Goal: Task Accomplishment & Management: Manage account settings

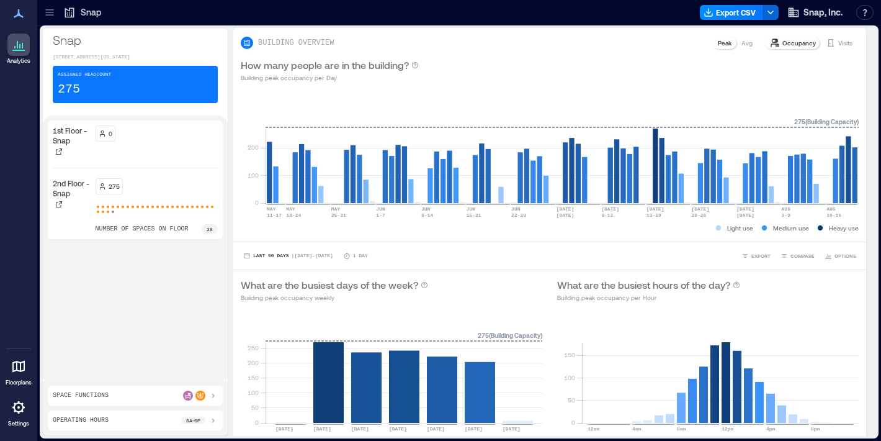
click at [21, 372] on icon at bounding box center [18, 366] width 15 height 15
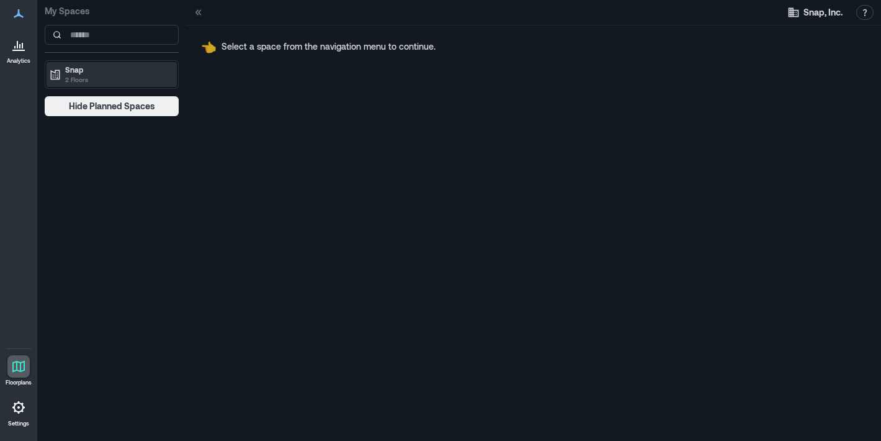
click at [106, 75] on p "2 Floors" at bounding box center [117, 79] width 104 height 10
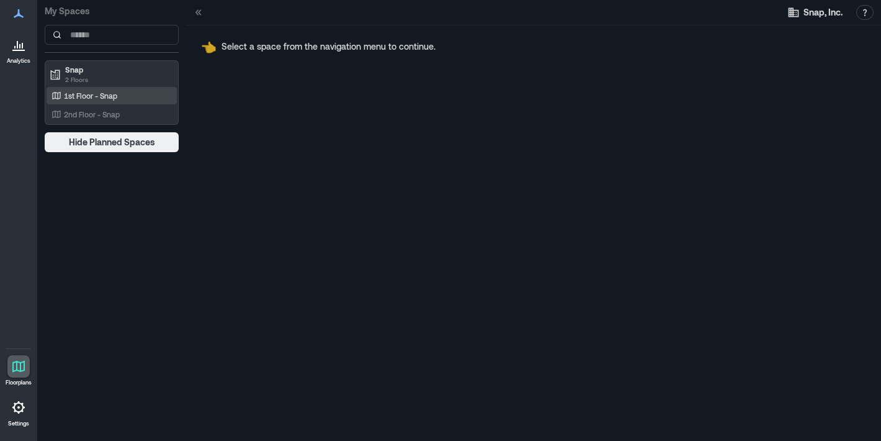
click at [115, 96] on p "1st Floor - Snap" at bounding box center [90, 96] width 53 height 10
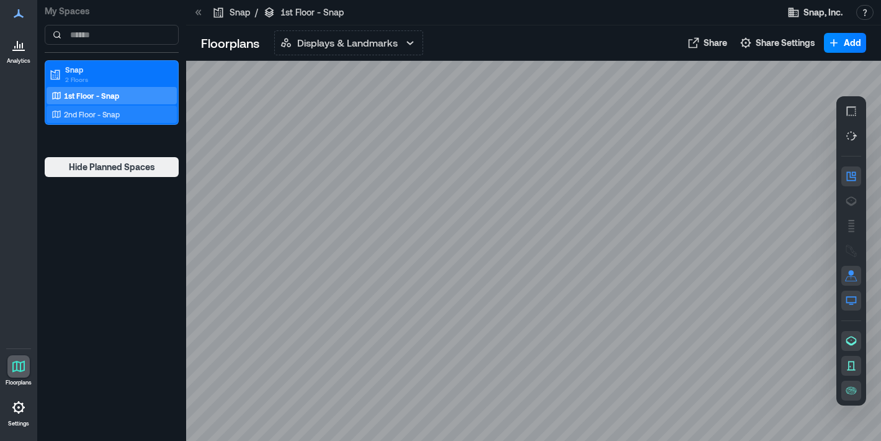
click at [103, 117] on p "2nd Floor - Snap" at bounding box center [92, 114] width 56 height 10
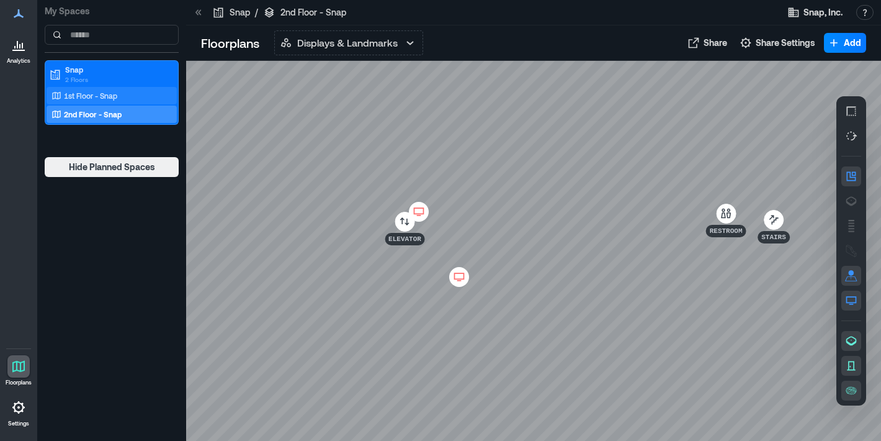
click at [102, 95] on p "1st Floor - Snap" at bounding box center [90, 96] width 53 height 10
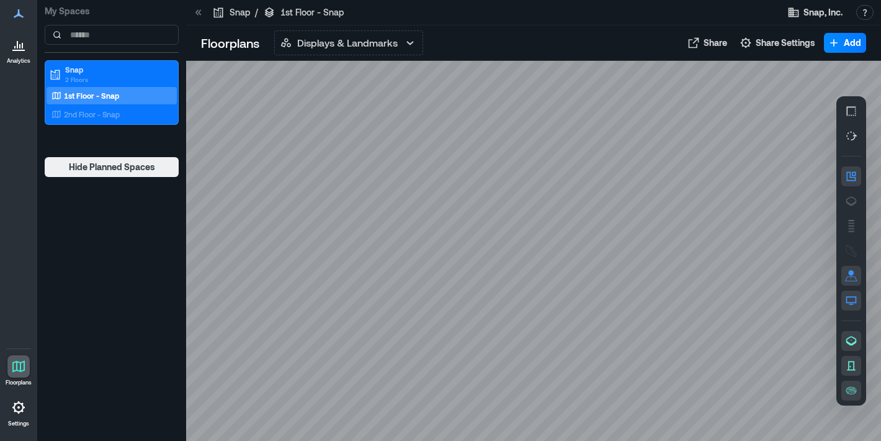
drag, startPoint x: 418, startPoint y: 228, endPoint x: 220, endPoint y: 175, distance: 204.9
click at [220, 175] on div at bounding box center [533, 251] width 695 height 380
drag, startPoint x: 322, startPoint y: 195, endPoint x: 444, endPoint y: 194, distance: 122.3
click at [444, 194] on div at bounding box center [533, 251] width 695 height 380
click at [80, 98] on p "1st Floor - Snap" at bounding box center [91, 96] width 55 height 10
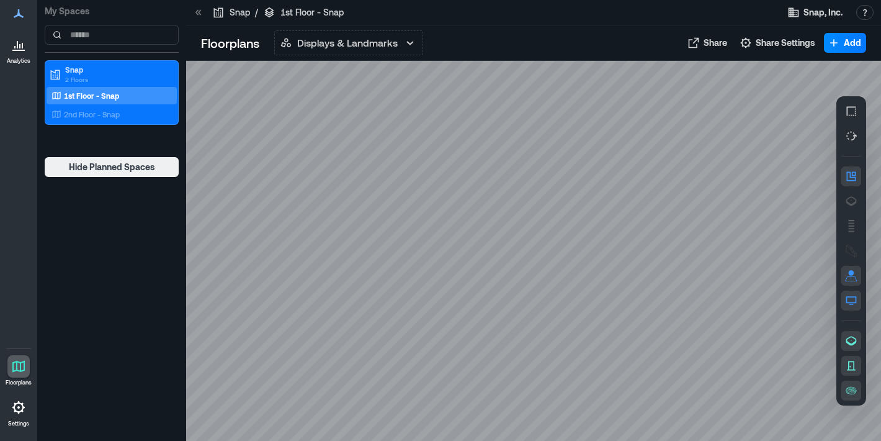
click at [352, 274] on div at bounding box center [533, 251] width 695 height 380
click at [441, 285] on div at bounding box center [533, 251] width 695 height 380
click at [372, 50] on button "Displays & Landmarks" at bounding box center [348, 42] width 149 height 25
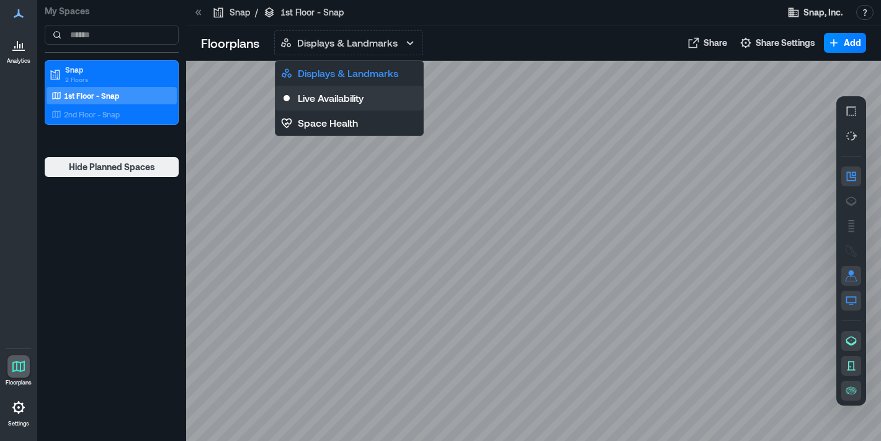
click at [359, 97] on p "Live Availability" at bounding box center [331, 98] width 66 height 15
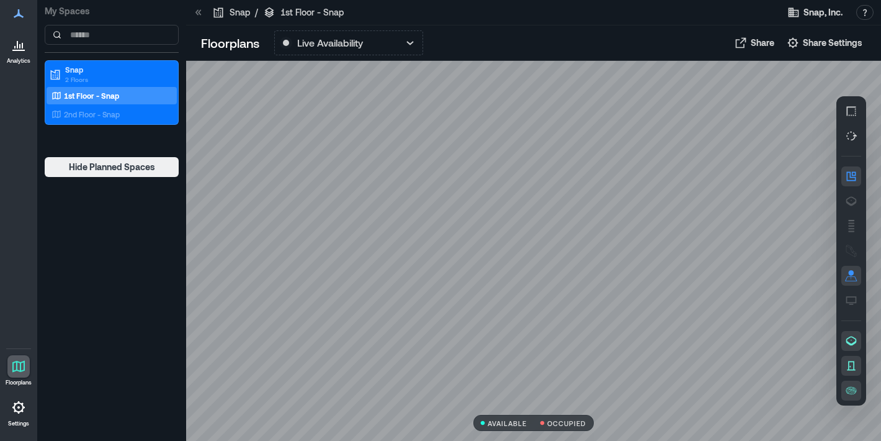
click at [86, 8] on p "My Spaces" at bounding box center [112, 11] width 134 height 12
click at [807, 44] on span "Share Settings" at bounding box center [833, 43] width 60 height 12
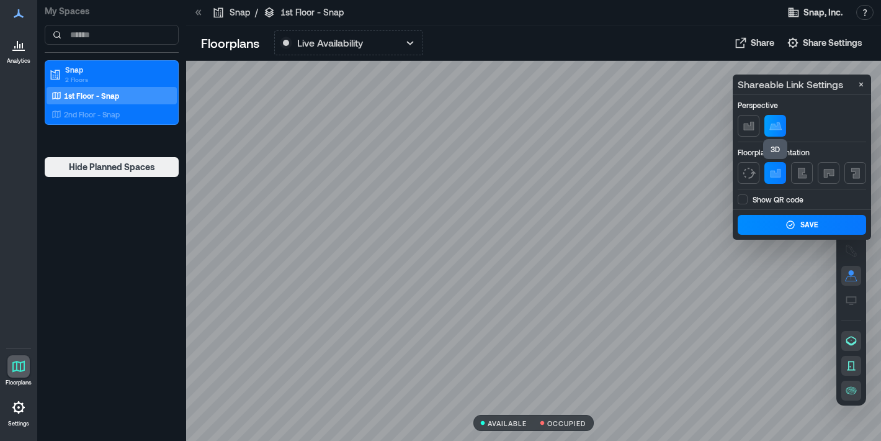
click at [773, 119] on icon "button" at bounding box center [775, 126] width 15 height 15
click at [101, 120] on div "2nd Floor - Snap" at bounding box center [112, 114] width 130 height 17
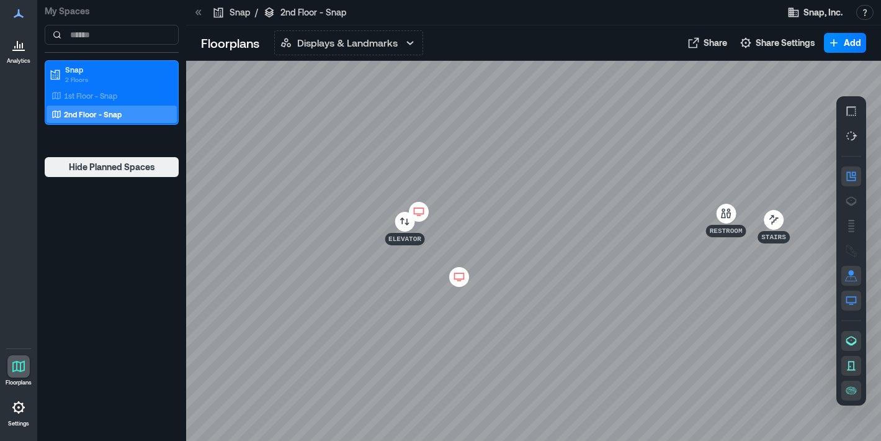
click at [466, 276] on icon at bounding box center [459, 277] width 15 height 12
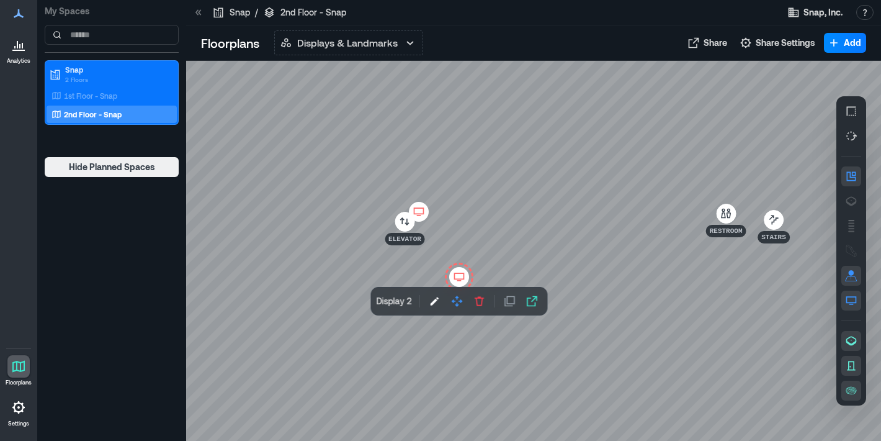
click at [631, 289] on div at bounding box center [533, 251] width 695 height 380
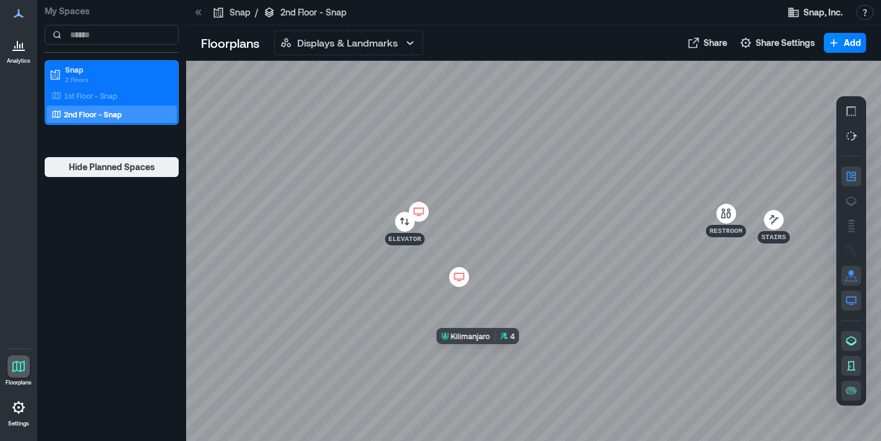
click at [489, 355] on div at bounding box center [533, 251] width 695 height 380
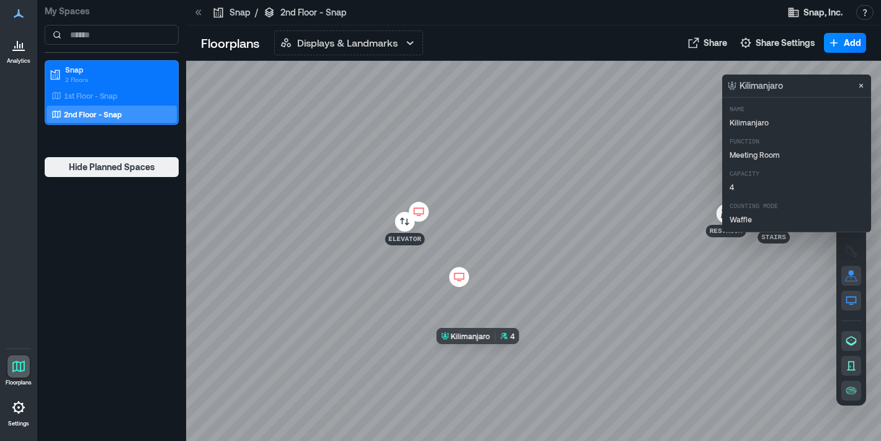
click at [489, 355] on div at bounding box center [533, 251] width 695 height 380
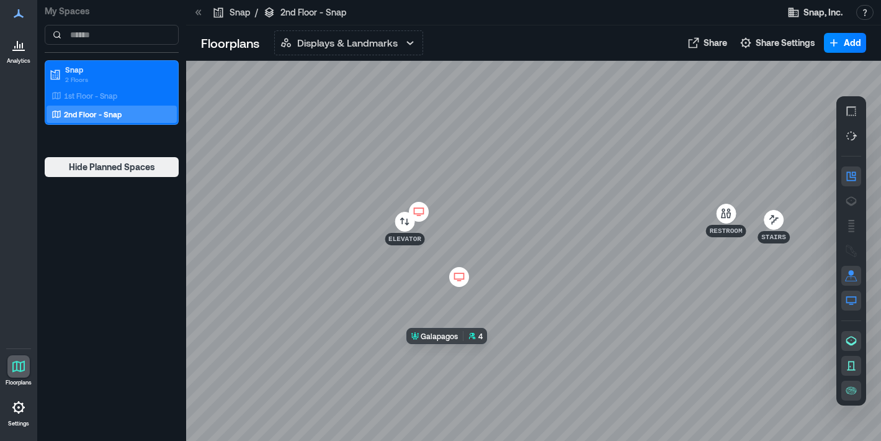
click at [465, 355] on div at bounding box center [533, 251] width 695 height 380
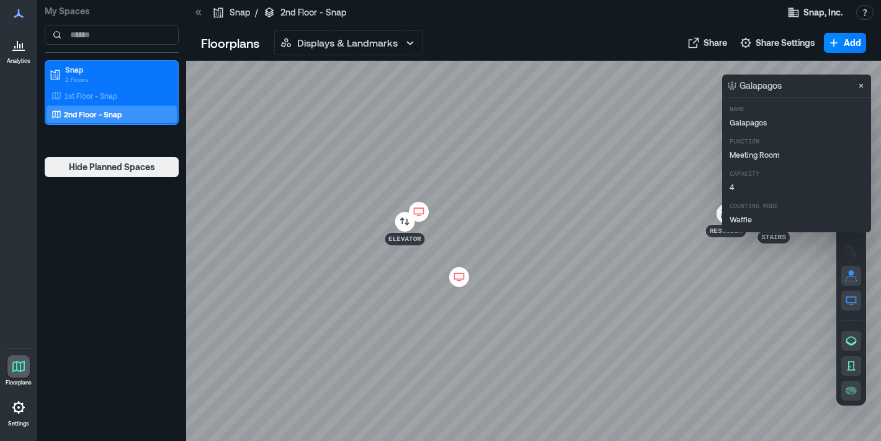
click at [454, 302] on div at bounding box center [533, 251] width 695 height 380
click at [121, 102] on div "1st Floor - Snap" at bounding box center [112, 95] width 130 height 17
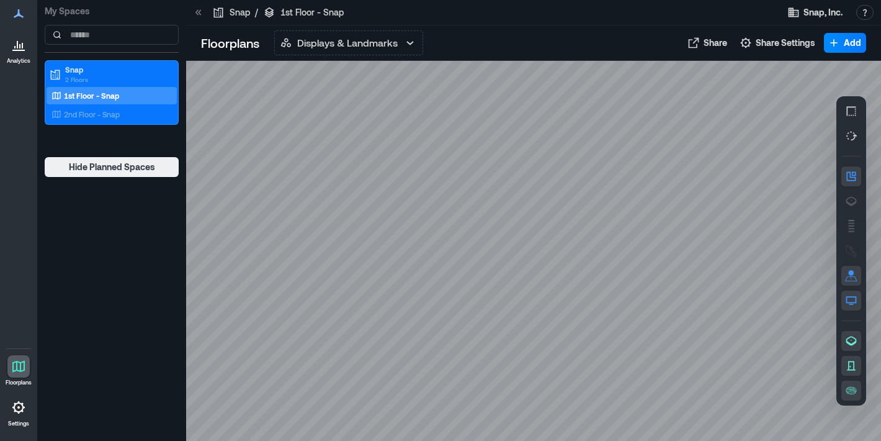
drag, startPoint x: 428, startPoint y: 313, endPoint x: 337, endPoint y: 233, distance: 121.4
click at [337, 233] on div at bounding box center [533, 251] width 695 height 380
click at [338, 286] on div at bounding box center [533, 251] width 695 height 380
click at [12, 409] on icon at bounding box center [18, 407] width 15 height 15
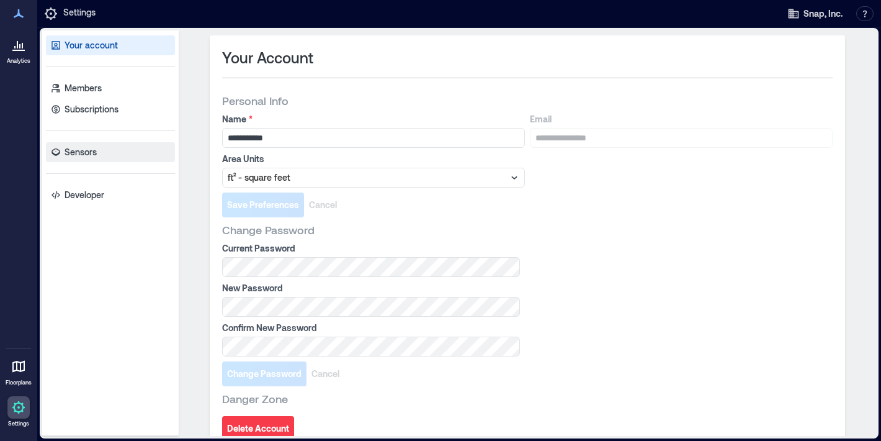
click at [93, 157] on p "Sensors" at bounding box center [81, 152] width 32 height 12
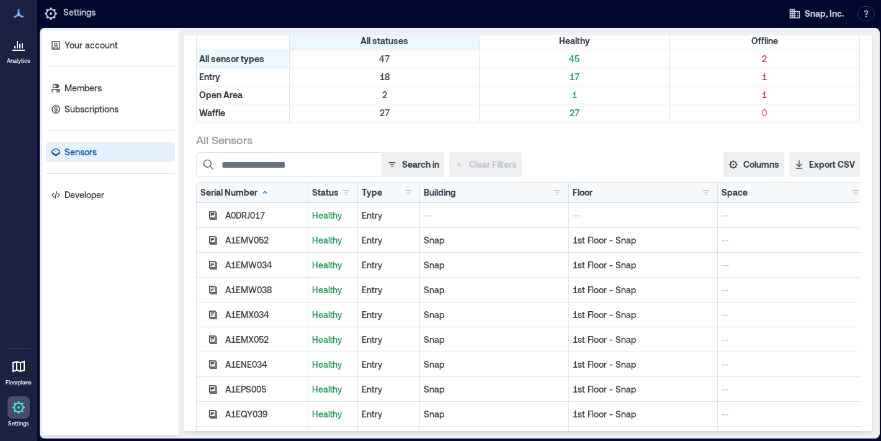
click at [391, 217] on div "Entry" at bounding box center [389, 215] width 54 height 12
click at [390, 217] on div "Entry" at bounding box center [389, 215] width 54 height 12
click at [242, 228] on div "A1EMV052" at bounding box center [253, 240] width 112 height 25
click at [248, 218] on div "A0DRJ017" at bounding box center [264, 215] width 79 height 12
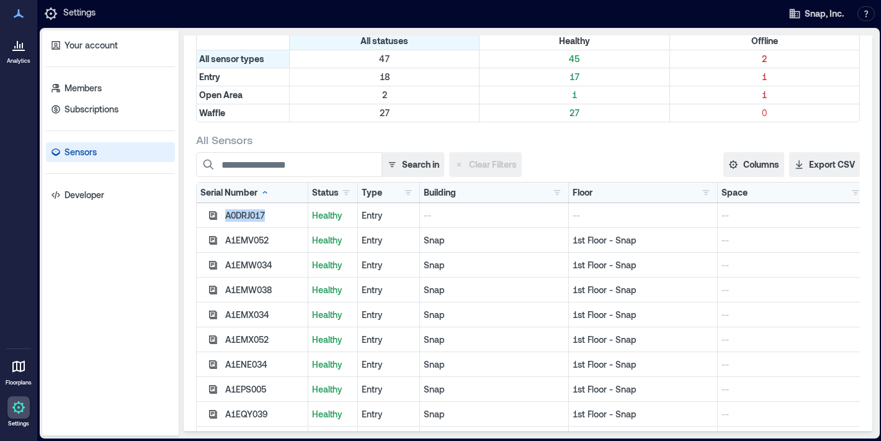
click at [248, 218] on div "A0DRJ017" at bounding box center [264, 215] width 79 height 12
copy div "A0DRJ017"
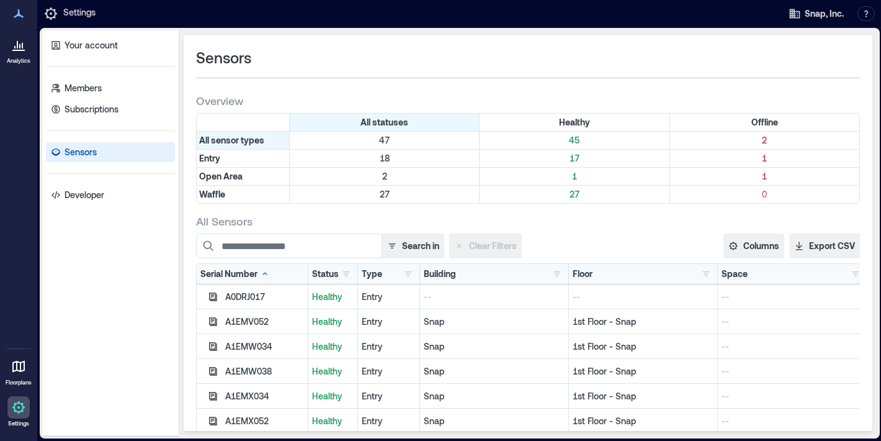
click at [122, 157] on link "Sensors" at bounding box center [110, 152] width 129 height 20
click at [772, 194] on p "0" at bounding box center [765, 194] width 184 height 12
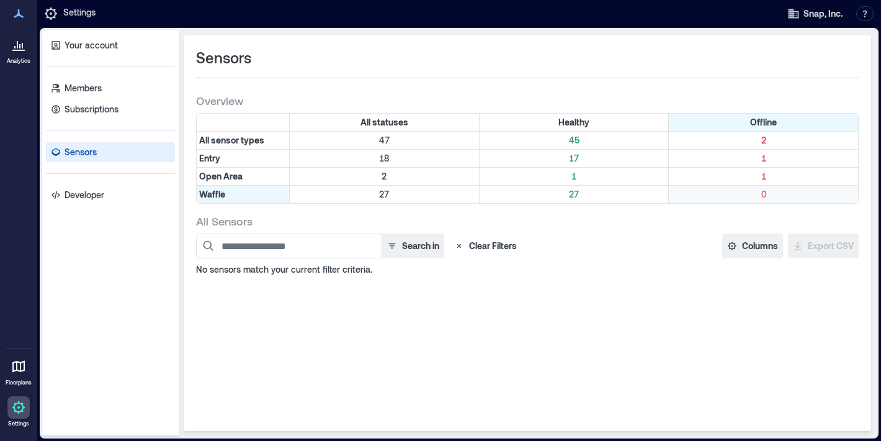
click at [772, 194] on p "0" at bounding box center [763, 194] width 184 height 12
click at [767, 157] on p "1" at bounding box center [763, 158] width 184 height 12
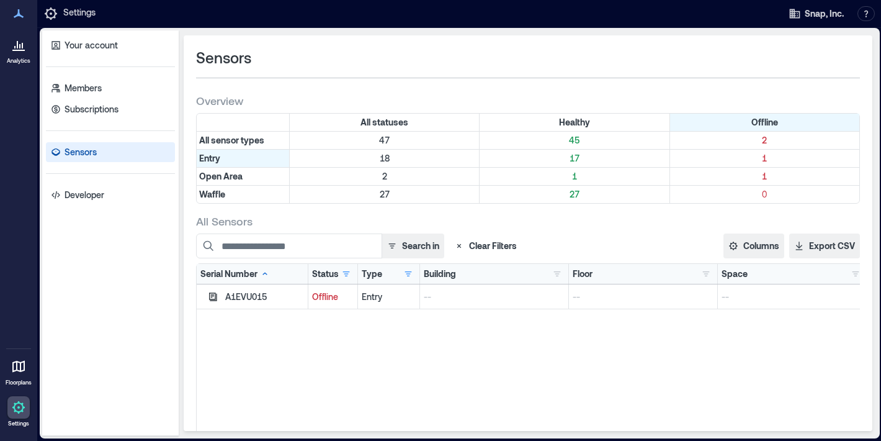
click at [244, 299] on div "A1EVU015" at bounding box center [264, 296] width 79 height 12
copy div "A1EVU015"
click at [742, 155] on p "1" at bounding box center [765, 158] width 184 height 12
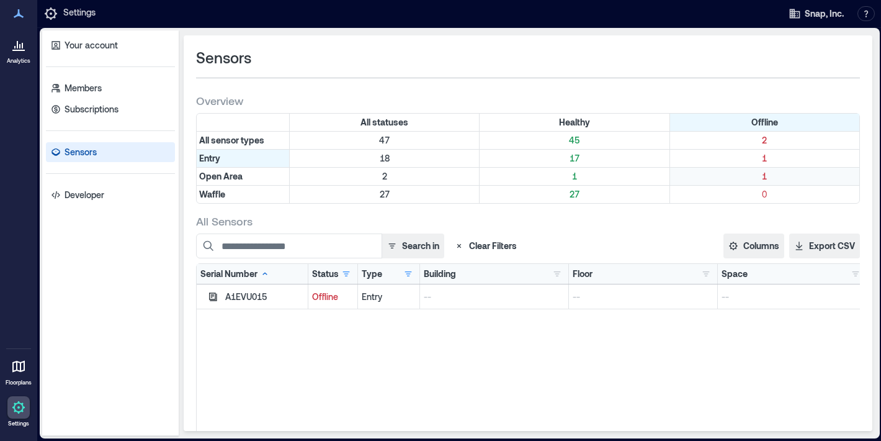
click at [739, 183] on div "1" at bounding box center [764, 176] width 189 height 17
click at [742, 179] on p "1" at bounding box center [765, 176] width 184 height 12
click at [747, 205] on div "All statuses Healthy Offline All sensor types 47 45 2 Entry 18 17 1 Open Area 2…" at bounding box center [528, 161] width 664 height 96
click at [752, 192] on p "0" at bounding box center [765, 194] width 184 height 12
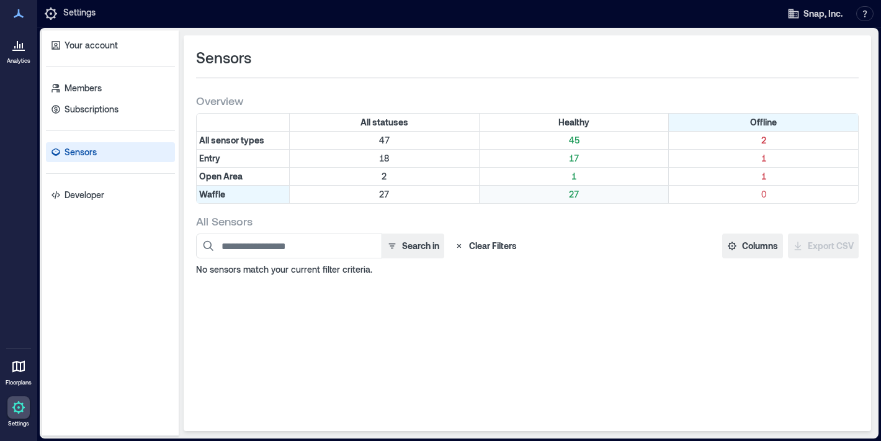
click at [563, 193] on p "27" at bounding box center [574, 194] width 184 height 12
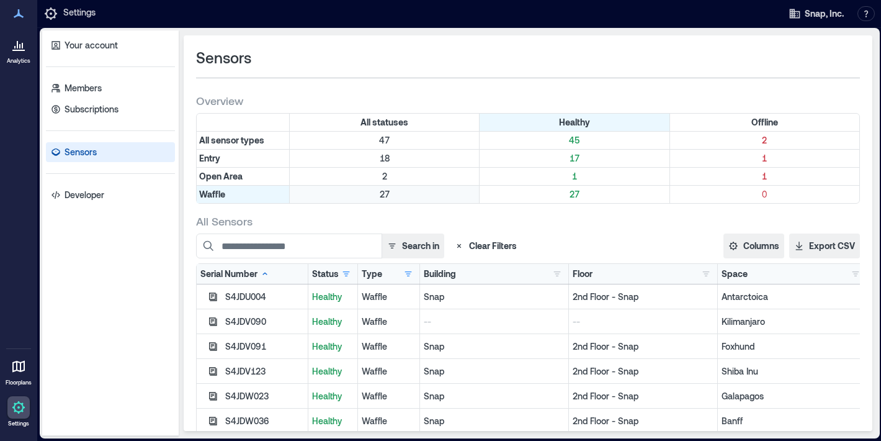
click at [424, 196] on p "27" at bounding box center [384, 194] width 184 height 12
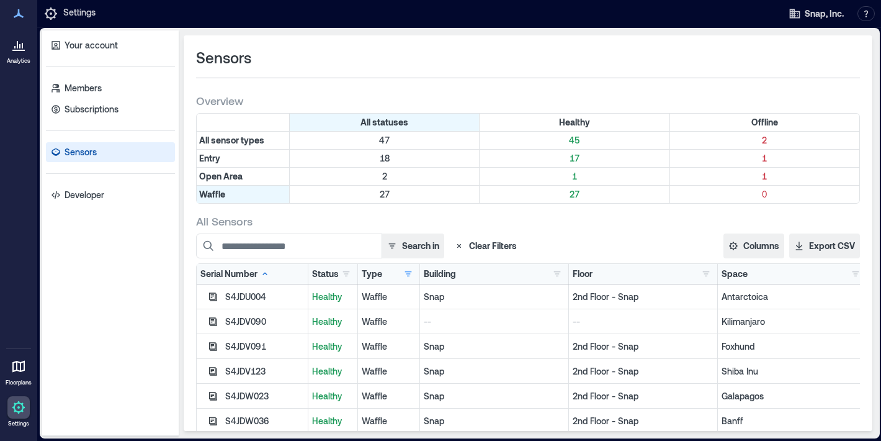
click at [483, 345] on p "Snap" at bounding box center [494, 346] width 141 height 12
click at [486, 331] on div "--" at bounding box center [494, 321] width 149 height 25
click at [253, 323] on div "S4JDV090" at bounding box center [264, 321] width 79 height 12
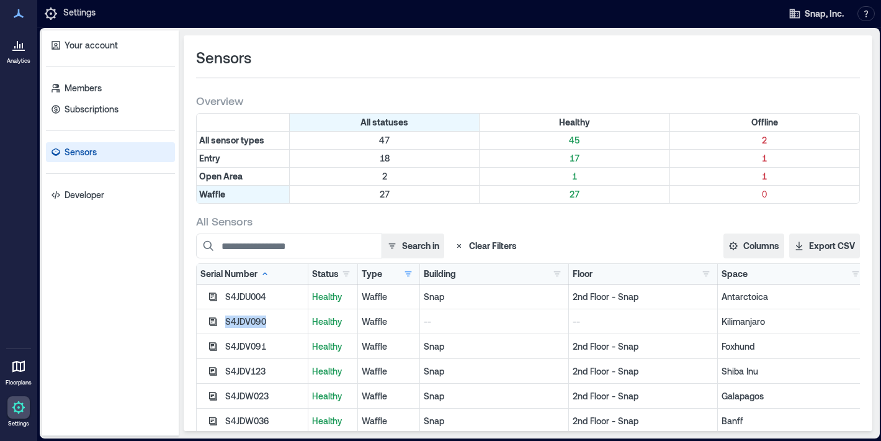
click at [253, 323] on div "S4JDV090" at bounding box center [264, 321] width 79 height 12
copy div "S4JDV090"
click at [858, 269] on button "button" at bounding box center [855, 273] width 15 height 12
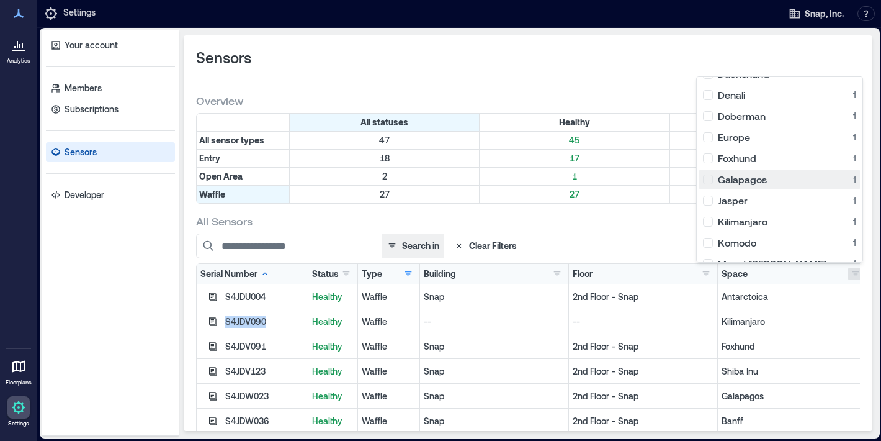
scroll to position [219, 0]
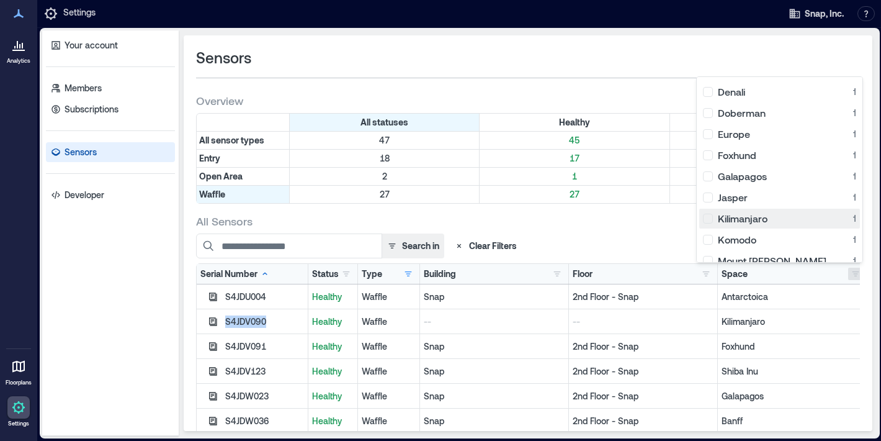
click at [779, 220] on div "Kilimanjaro 1" at bounding box center [779, 218] width 153 height 12
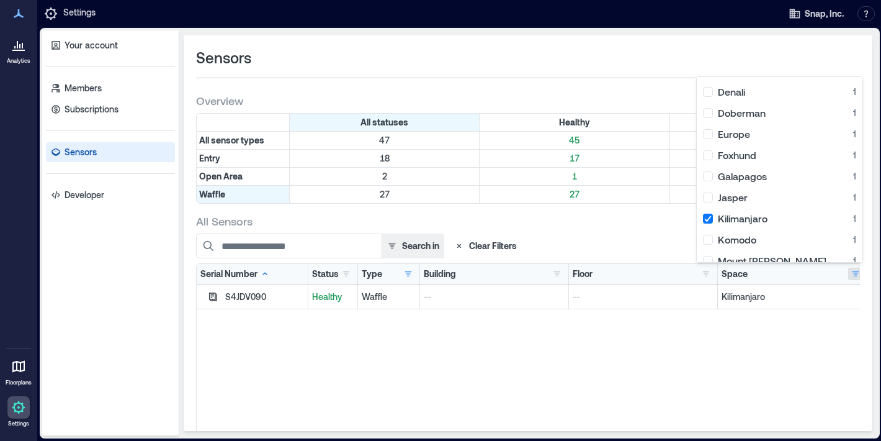
click at [502, 302] on div "--" at bounding box center [494, 296] width 149 height 25
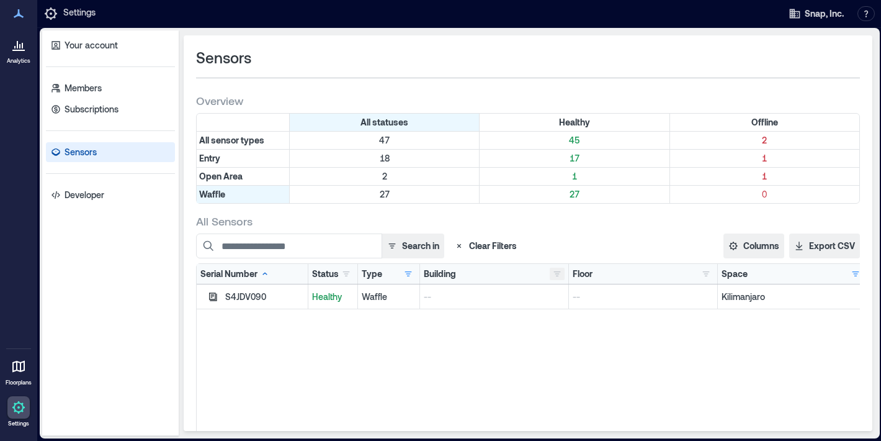
click at [562, 270] on button "button" at bounding box center [557, 273] width 15 height 12
click at [614, 304] on button "N/A 1" at bounding box center [587, 298] width 69 height 20
click at [527, 331] on div "S4JDV090 Healthy Waffle -- -- Kilimanjaro" at bounding box center [532, 439] width 670 height 310
click at [634, 287] on div "--" at bounding box center [643, 296] width 149 height 25
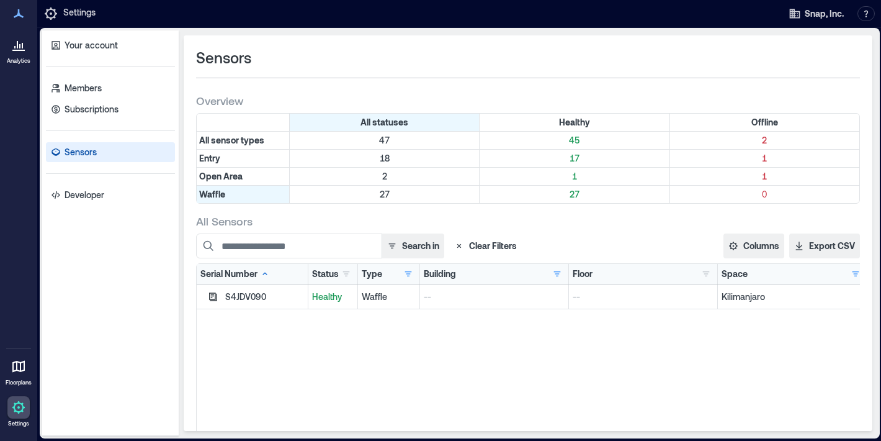
click at [660, 276] on div "Floor N/A 1" at bounding box center [643, 273] width 141 height 12
click at [707, 276] on button "button" at bounding box center [706, 273] width 15 height 12
click at [600, 297] on p "--" at bounding box center [643, 296] width 141 height 12
click at [146, 101] on link "Subscriptions" at bounding box center [110, 109] width 129 height 20
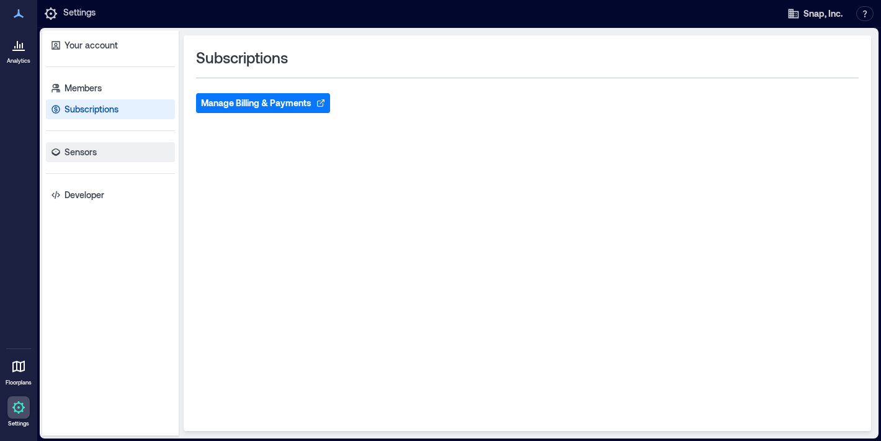
click at [120, 155] on link "Sensors" at bounding box center [110, 152] width 129 height 20
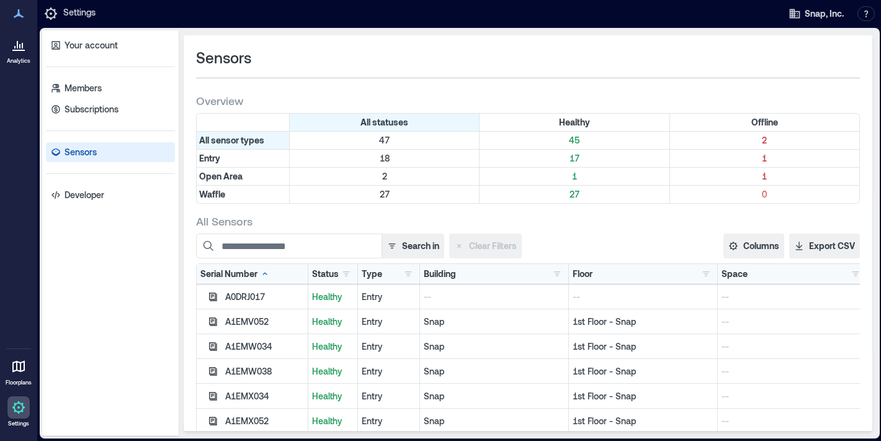
click at [459, 293] on p "--" at bounding box center [494, 296] width 141 height 12
click at [560, 273] on button "button" at bounding box center [557, 273] width 15 height 12
click at [602, 318] on p "43" at bounding box center [612, 319] width 25 height 12
click at [518, 357] on div "Snap" at bounding box center [494, 346] width 149 height 25
click at [639, 301] on p "1st Floor - Snap" at bounding box center [643, 296] width 141 height 12
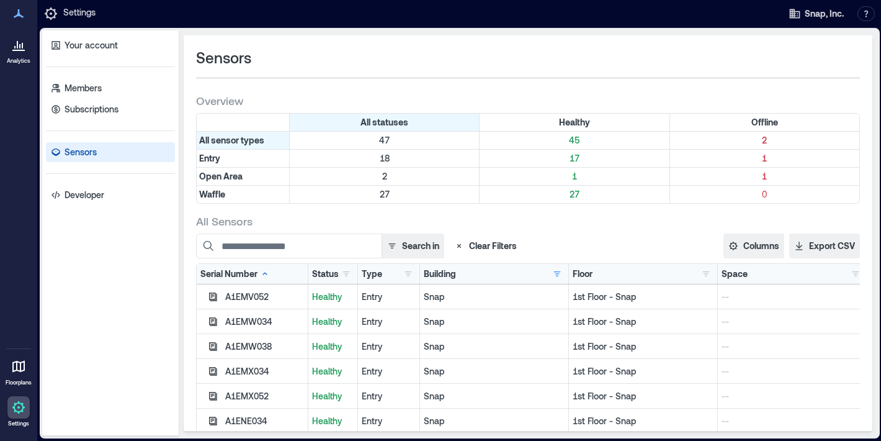
click at [639, 301] on p "1st Floor - Snap" at bounding box center [643, 296] width 141 height 12
click at [857, 273] on button "button" at bounding box center [855, 273] width 15 height 12
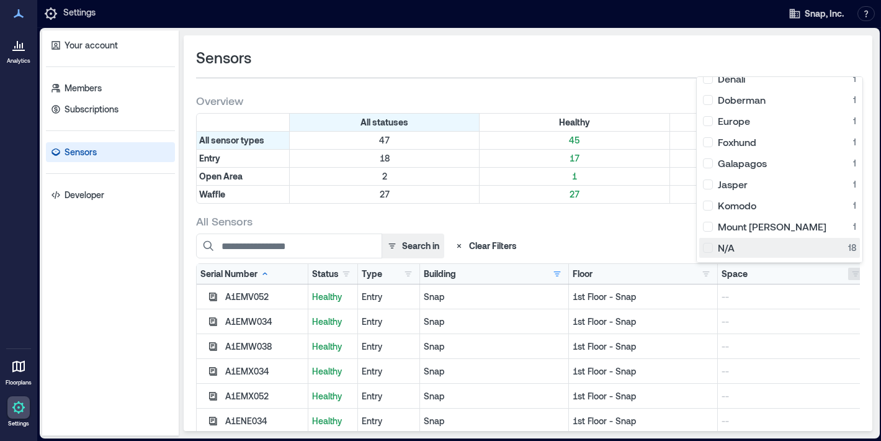
scroll to position [281, 0]
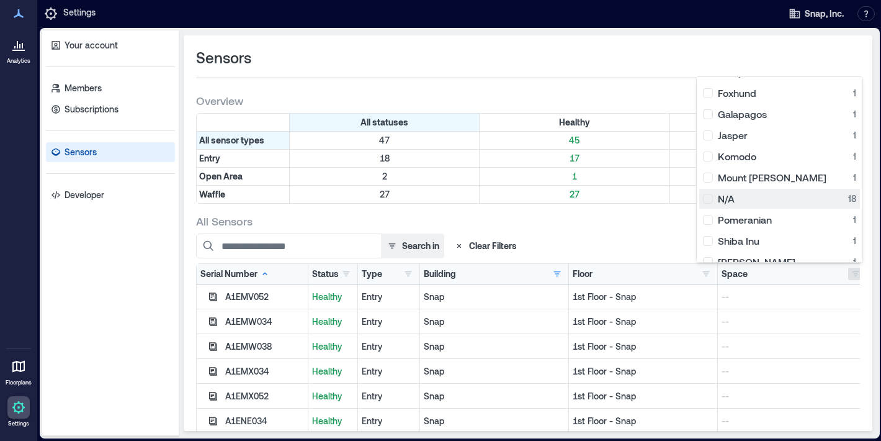
click at [802, 200] on div "N/A 18" at bounding box center [779, 198] width 153 height 12
click at [784, 203] on div "N/A 18" at bounding box center [779, 198] width 153 height 12
click at [784, 202] on div "N/A 18" at bounding box center [779, 198] width 153 height 12
click at [731, 203] on div "N/A 18" at bounding box center [779, 198] width 153 height 12
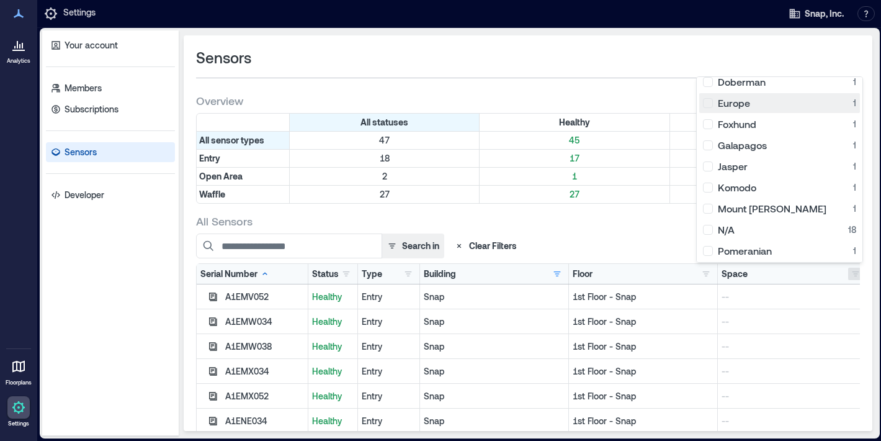
scroll to position [271, 0]
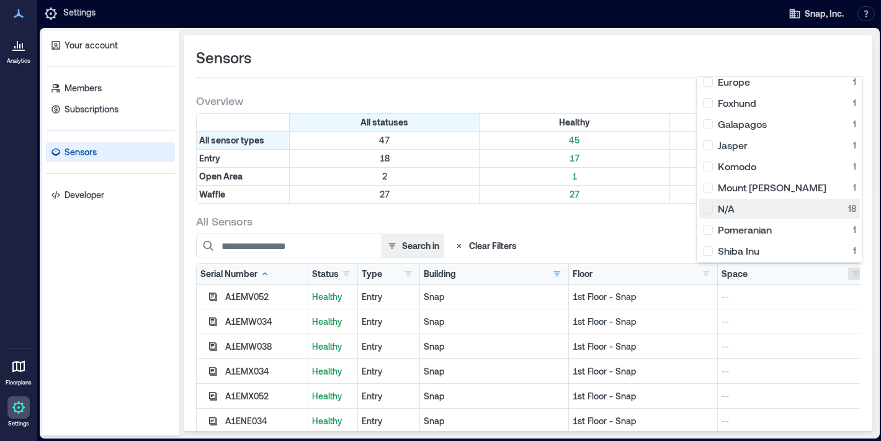
click at [843, 213] on p "18" at bounding box center [844, 208] width 25 height 12
click at [707, 317] on p "1st Floor - Snap" at bounding box center [643, 321] width 141 height 12
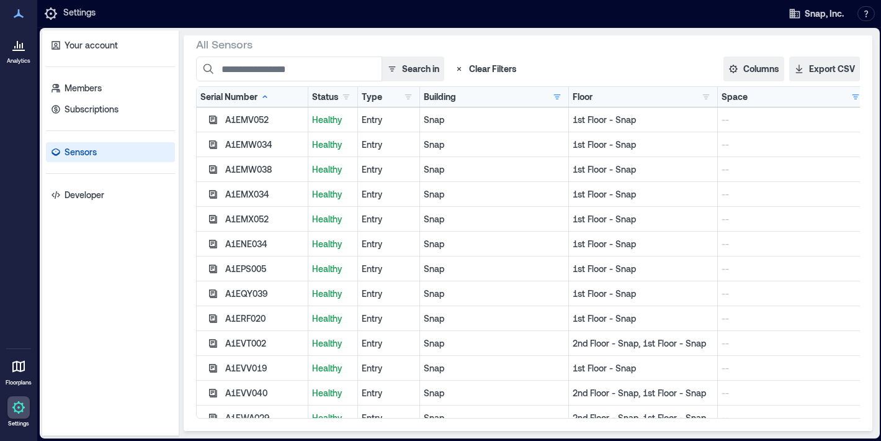
scroll to position [0, 0]
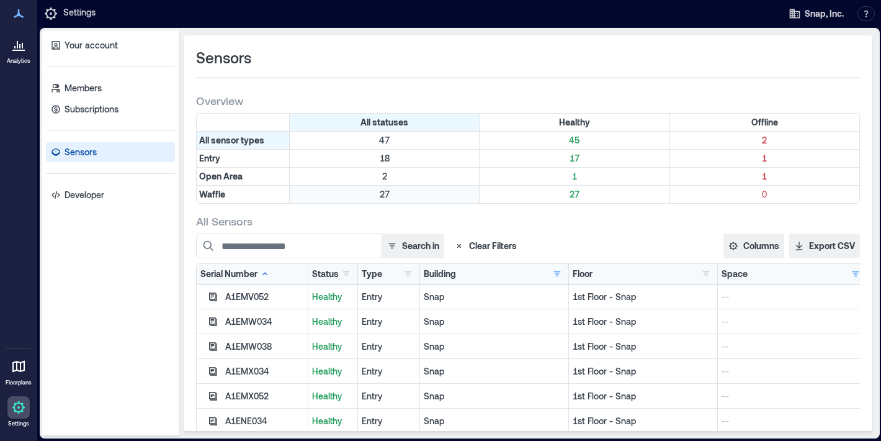
click at [452, 191] on p "27" at bounding box center [384, 194] width 184 height 12
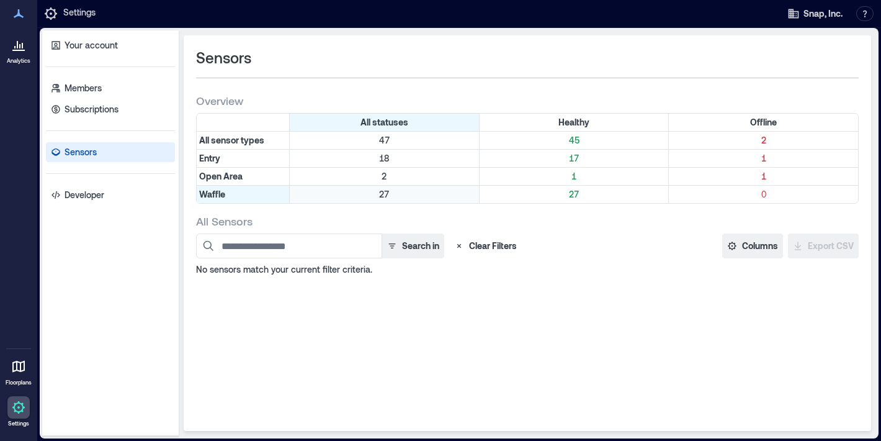
click at [367, 192] on p "27" at bounding box center [384, 194] width 184 height 12
click at [482, 249] on button "Clear Filters" at bounding box center [485, 245] width 73 height 25
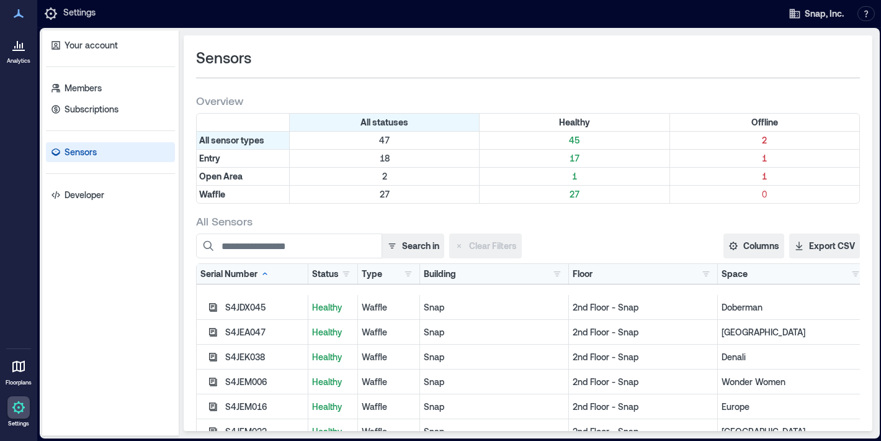
scroll to position [856, 0]
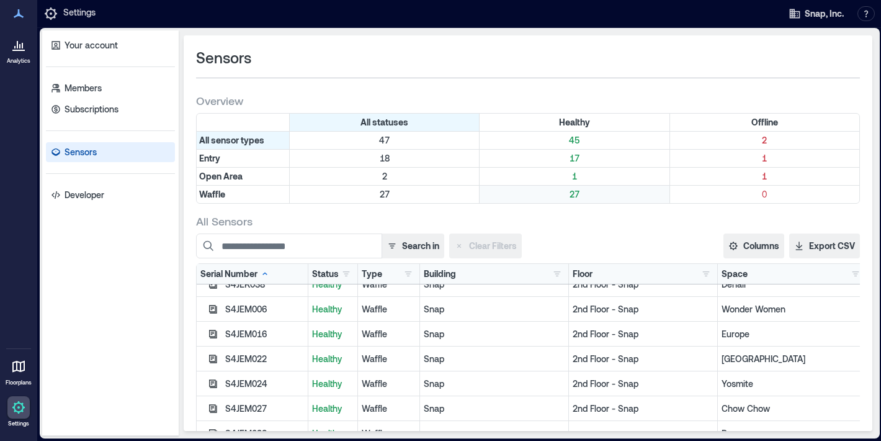
click at [561, 197] on p "27" at bounding box center [574, 194] width 184 height 12
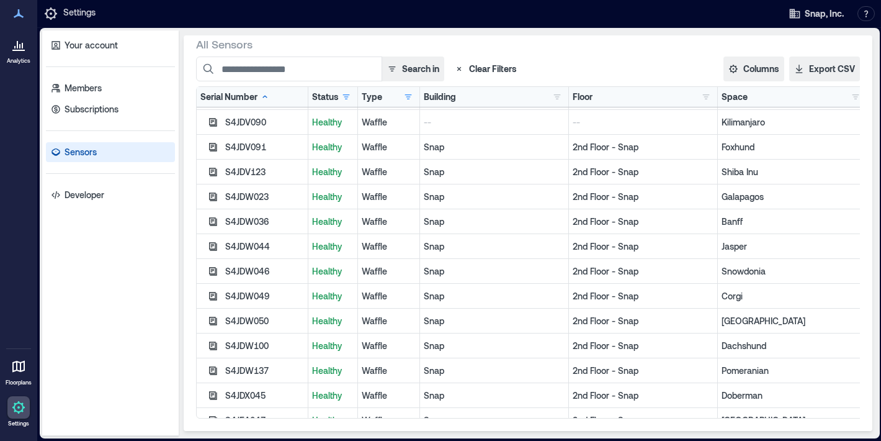
scroll to position [0, 0]
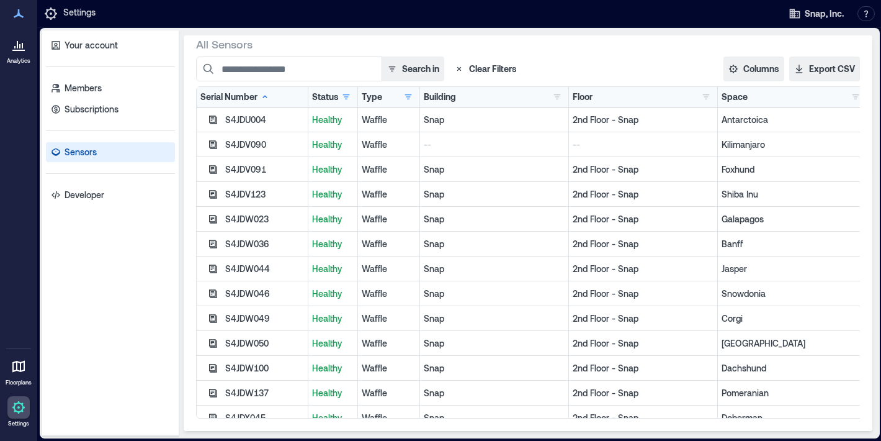
click at [662, 143] on p "--" at bounding box center [643, 144] width 141 height 12
click at [728, 147] on p "Kilimanjaro" at bounding box center [792, 144] width 141 height 12
click at [840, 130] on div "Antarctoica" at bounding box center [792, 119] width 149 height 25
click at [840, 134] on div "Kilimanjaro" at bounding box center [792, 144] width 149 height 25
click at [293, 79] on input at bounding box center [289, 68] width 186 height 25
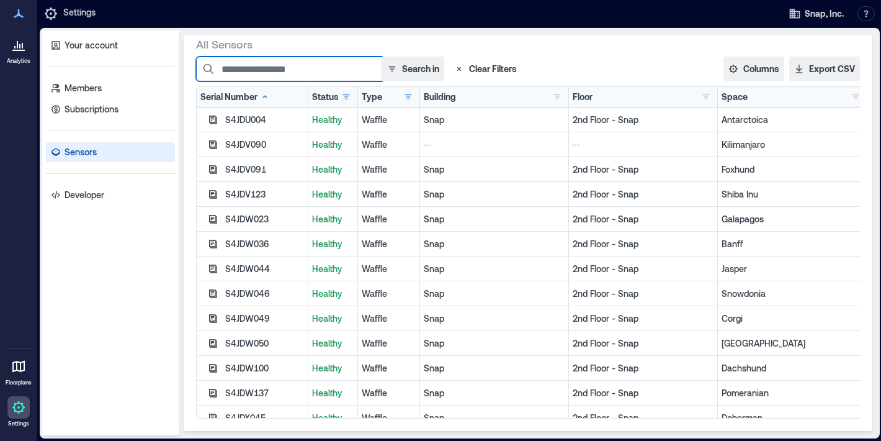
paste input "********"
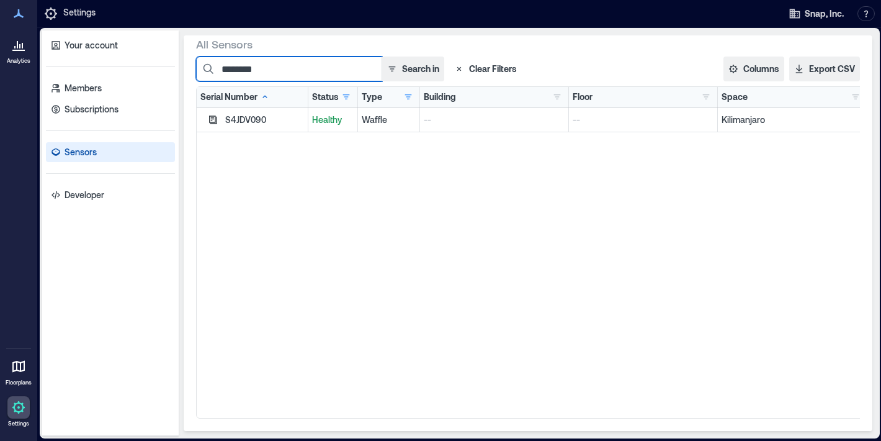
type input "********"
click at [378, 109] on div "Waffle" at bounding box center [389, 119] width 62 height 25
click at [404, 99] on button "button" at bounding box center [408, 97] width 15 height 12
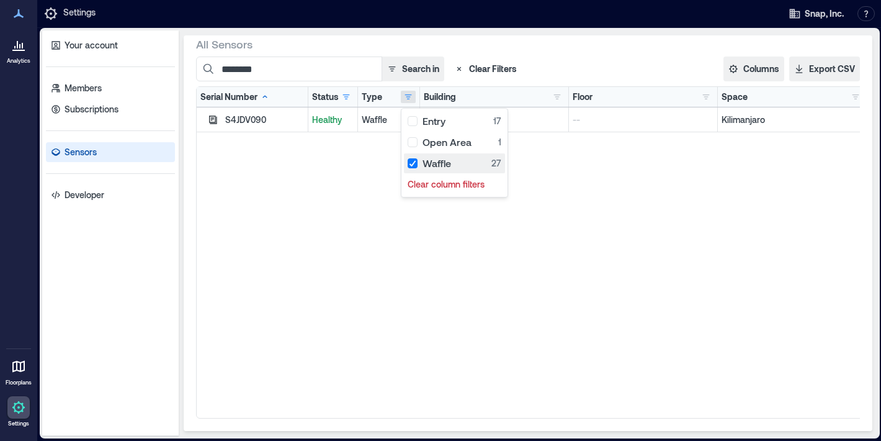
click at [442, 164] on div "Waffle 27" at bounding box center [455, 163] width 94 height 12
click at [385, 225] on div "S4JDV090 Healthy Waffle -- -- Kilimanjaro" at bounding box center [532, 262] width 670 height 310
click at [559, 96] on button "button" at bounding box center [557, 97] width 15 height 12
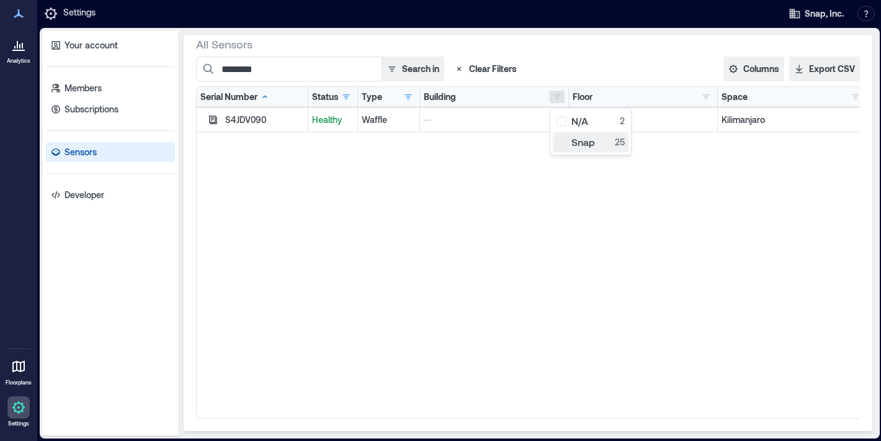
click at [585, 140] on div "Snap 25" at bounding box center [591, 142] width 68 height 12
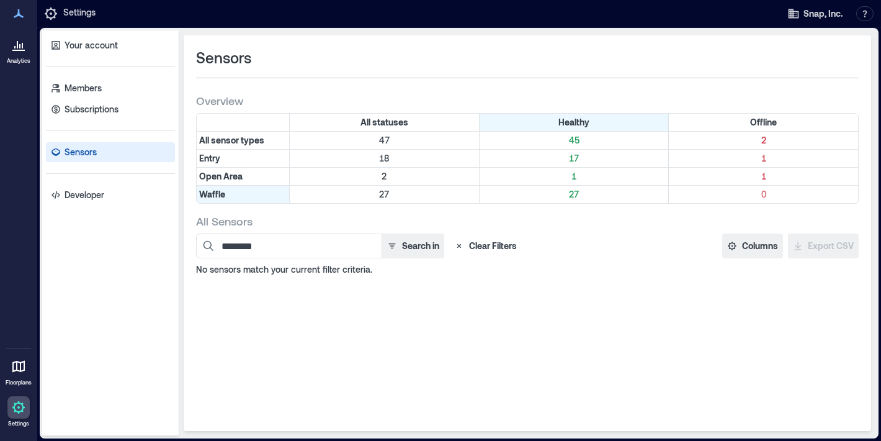
click at [613, 242] on div "******** Search in Clear Filters" at bounding box center [444, 245] width 496 height 25
click at [573, 197] on p "27" at bounding box center [574, 194] width 184 height 12
click at [418, 246] on button "Search in" at bounding box center [413, 245] width 63 height 25
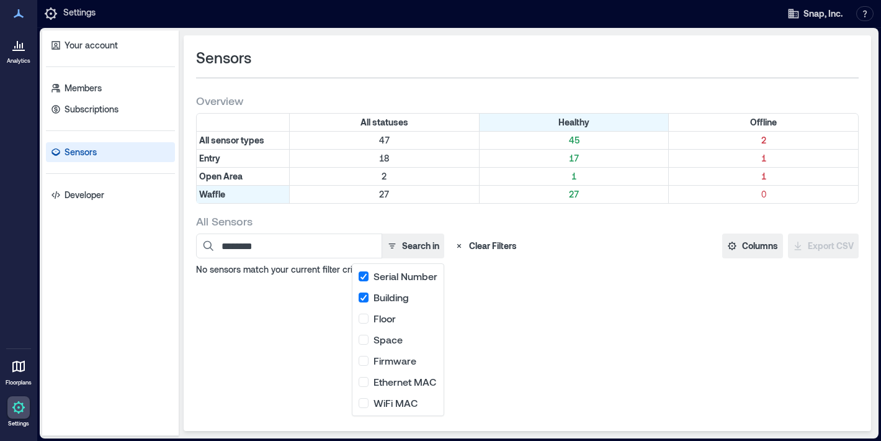
click at [489, 246] on button "Clear Filters" at bounding box center [485, 245] width 73 height 25
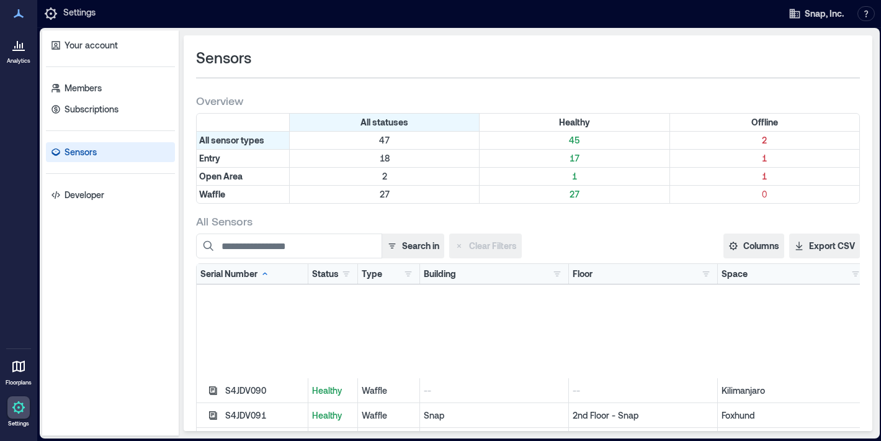
scroll to position [639, 0]
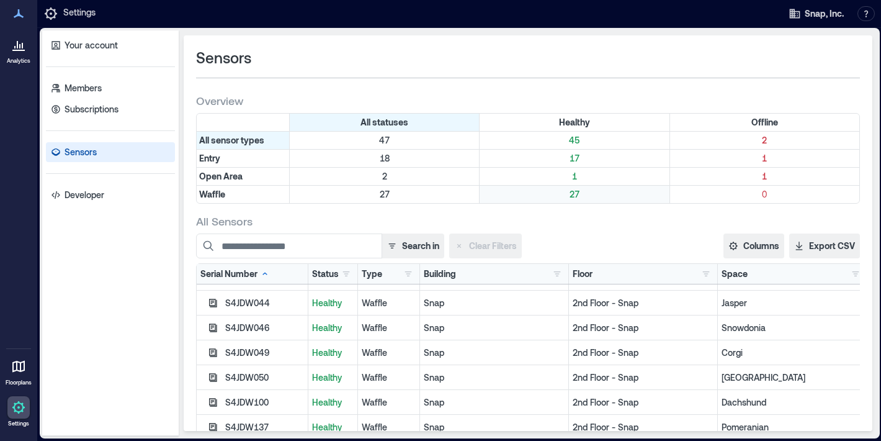
click at [571, 197] on p "27" at bounding box center [574, 194] width 184 height 12
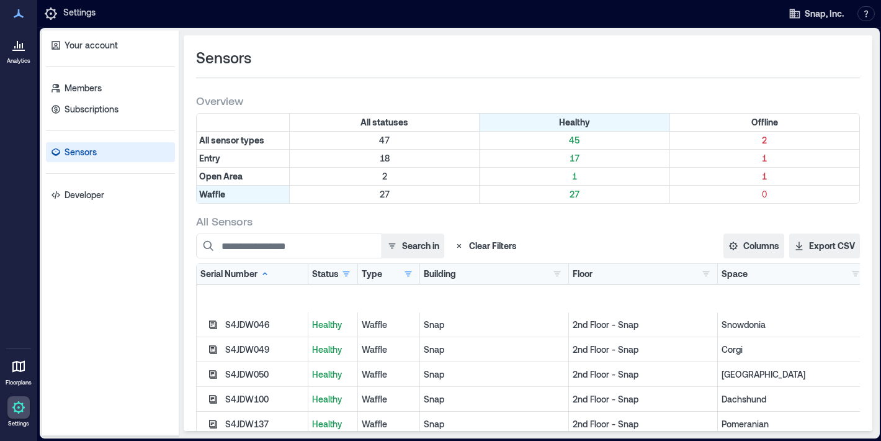
scroll to position [0, 0]
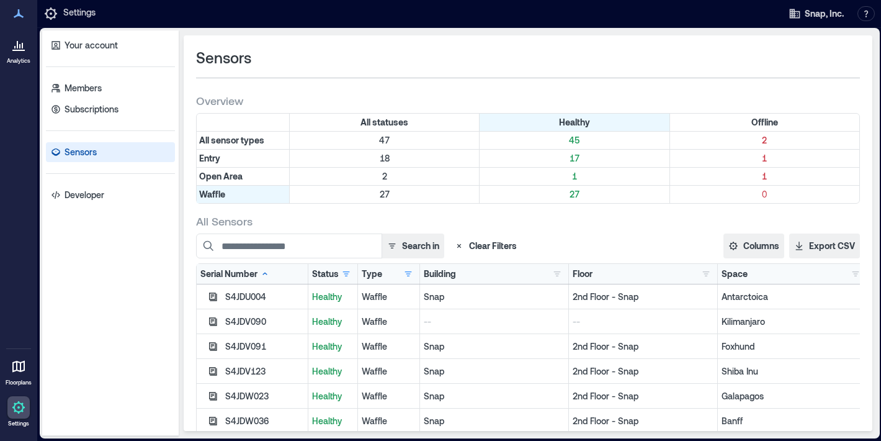
click at [619, 338] on div "2nd Floor - Snap" at bounding box center [643, 346] width 149 height 25
click at [496, 320] on p "--" at bounding box center [494, 321] width 141 height 12
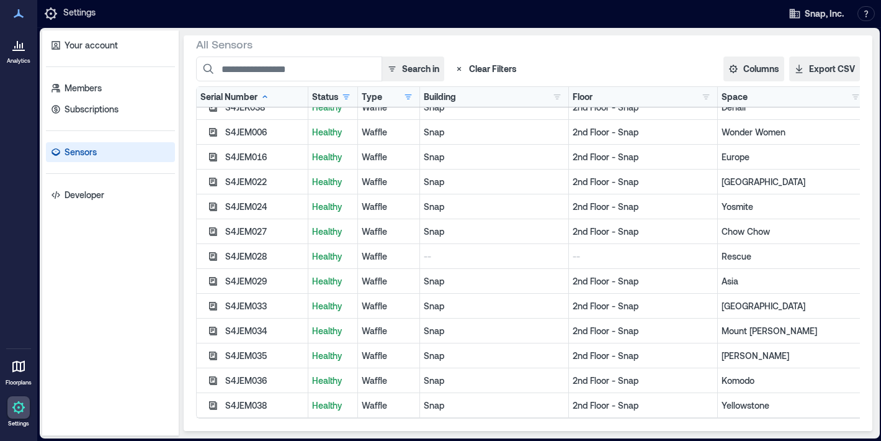
scroll to position [358, 0]
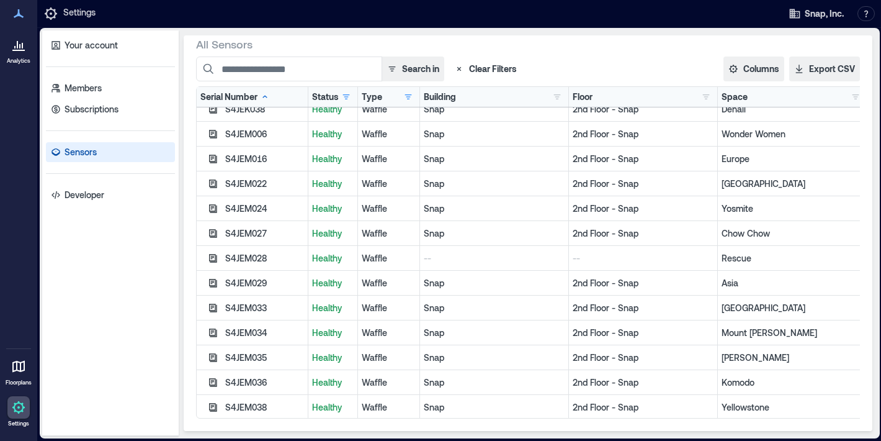
click at [580, 259] on p "--" at bounding box center [643, 258] width 141 height 12
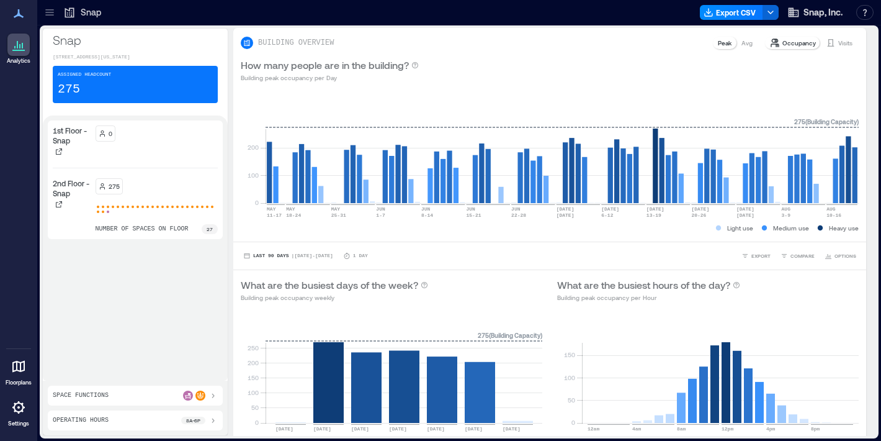
click at [64, 192] on p "2nd Floor - Snap" at bounding box center [72, 188] width 38 height 20
click at [123, 202] on div "275 number of spaces on floor 27" at bounding box center [157, 206] width 123 height 56
click at [121, 224] on div "275 number of spaces on floor 27" at bounding box center [157, 206] width 123 height 56
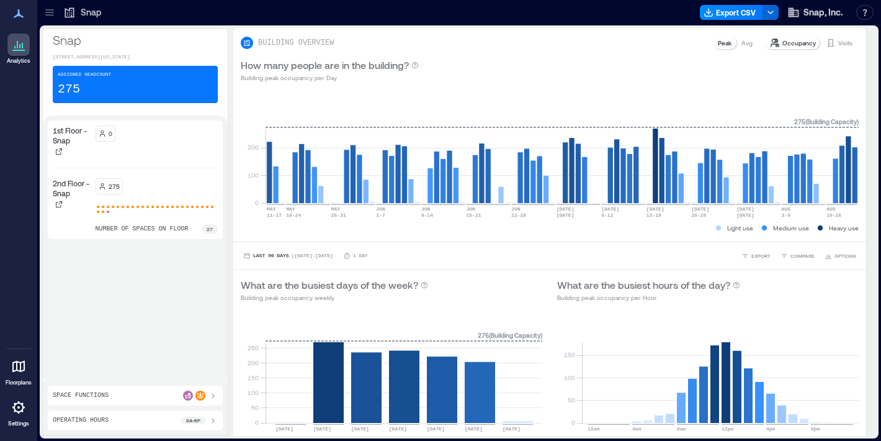
click at [207, 233] on p "27" at bounding box center [210, 228] width 6 height 7
click at [19, 379] on p "Floorplans" at bounding box center [19, 382] width 26 height 7
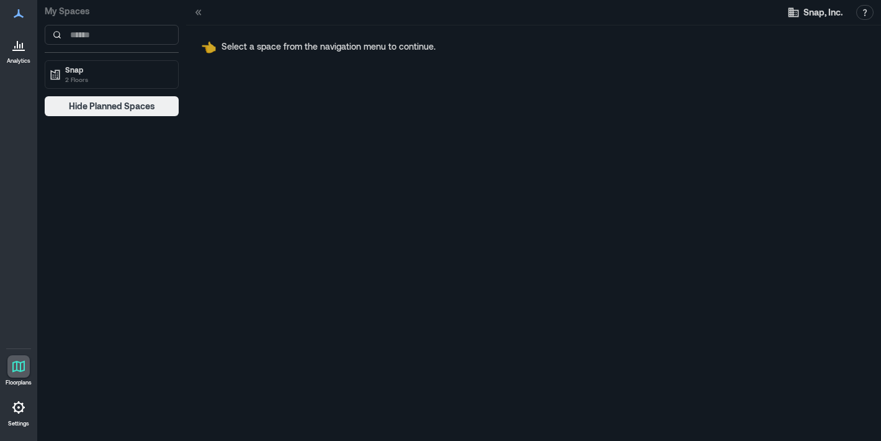
click at [136, 87] on div "Snap 2 Floors" at bounding box center [112, 74] width 134 height 29
click at [115, 82] on p "2 Floors" at bounding box center [117, 79] width 104 height 10
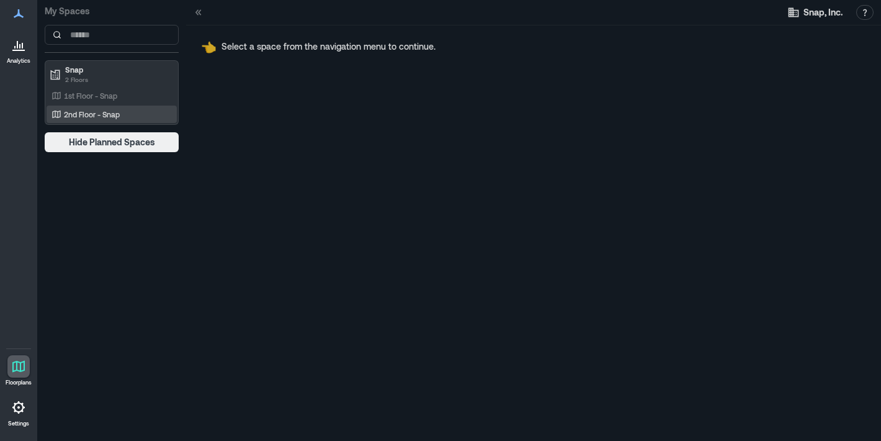
click at [116, 115] on p "2nd Floor - Snap" at bounding box center [92, 114] width 56 height 10
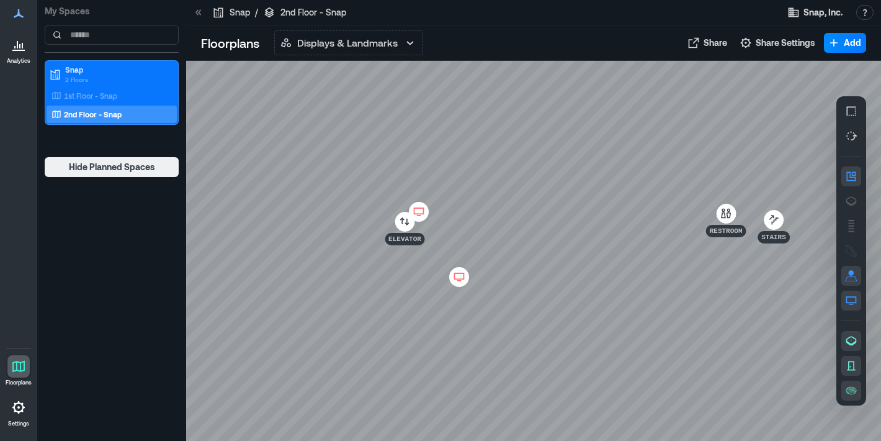
click at [494, 369] on div at bounding box center [533, 251] width 695 height 380
click at [498, 367] on div at bounding box center [533, 251] width 695 height 380
click at [498, 366] on div at bounding box center [533, 251] width 695 height 380
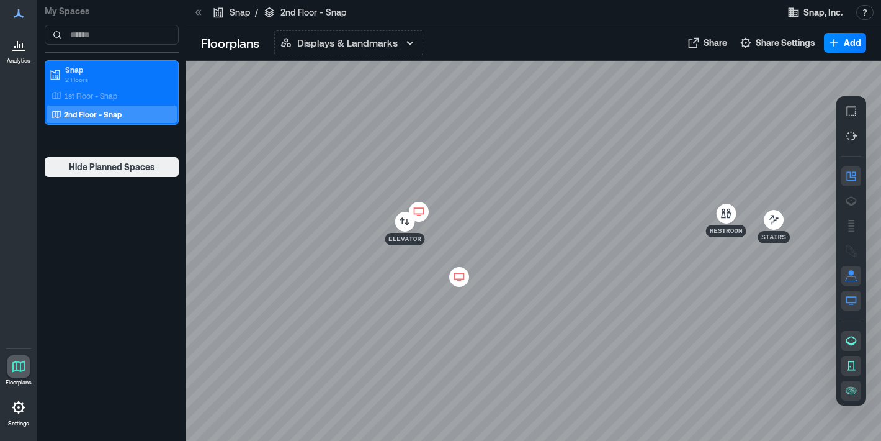
click at [498, 366] on div at bounding box center [533, 251] width 695 height 380
click at [516, 364] on div at bounding box center [533, 251] width 695 height 380
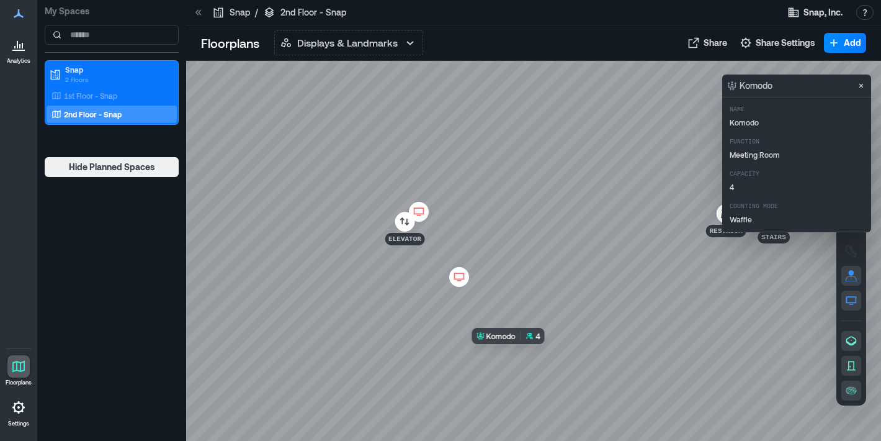
click at [516, 364] on div at bounding box center [533, 251] width 695 height 380
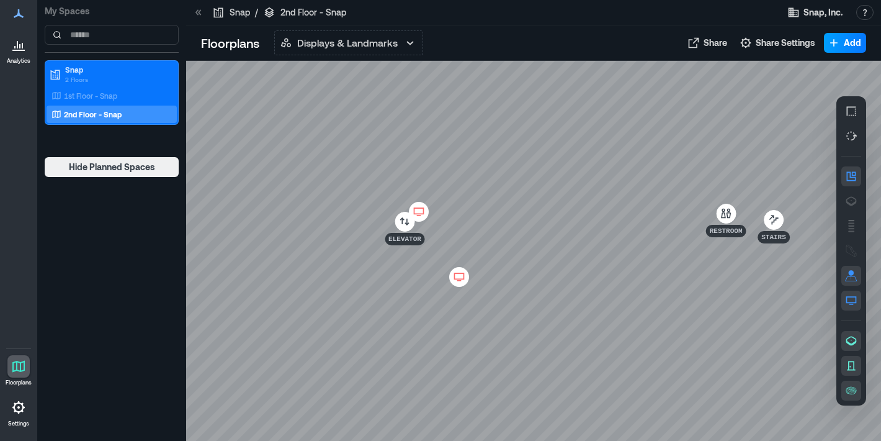
click at [839, 46] on icon "button" at bounding box center [834, 43] width 12 height 12
click at [829, 94] on button "Add a Landmark" at bounding box center [827, 91] width 73 height 20
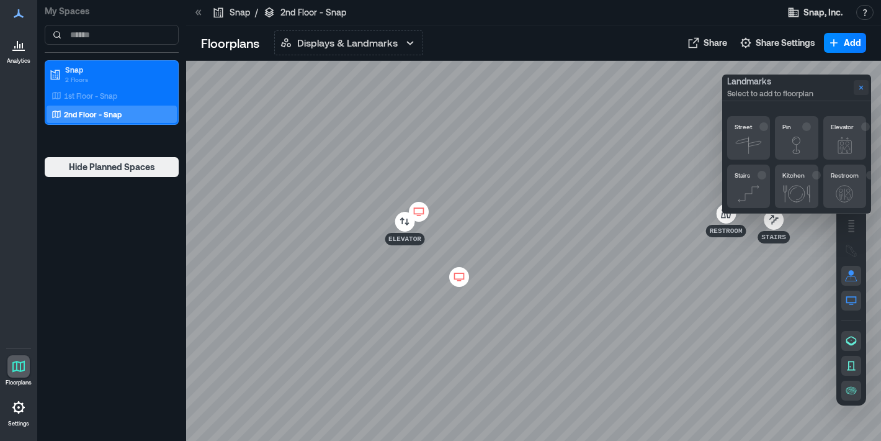
click at [861, 88] on icon "Close" at bounding box center [862, 88] width 4 height 4
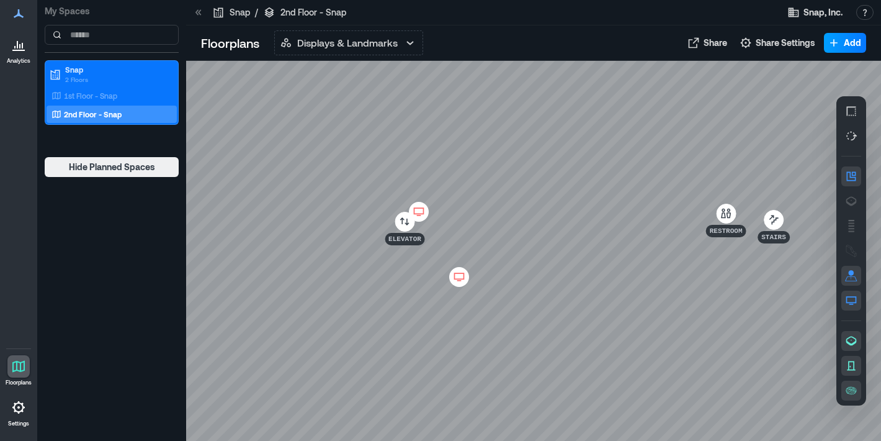
click at [855, 45] on span "Add" at bounding box center [852, 43] width 17 height 12
click at [842, 78] on button "Add a Display" at bounding box center [827, 70] width 73 height 20
click at [843, 39] on button "Add" at bounding box center [845, 43] width 42 height 20
click at [822, 91] on button "Add a Landmark" at bounding box center [827, 91] width 73 height 20
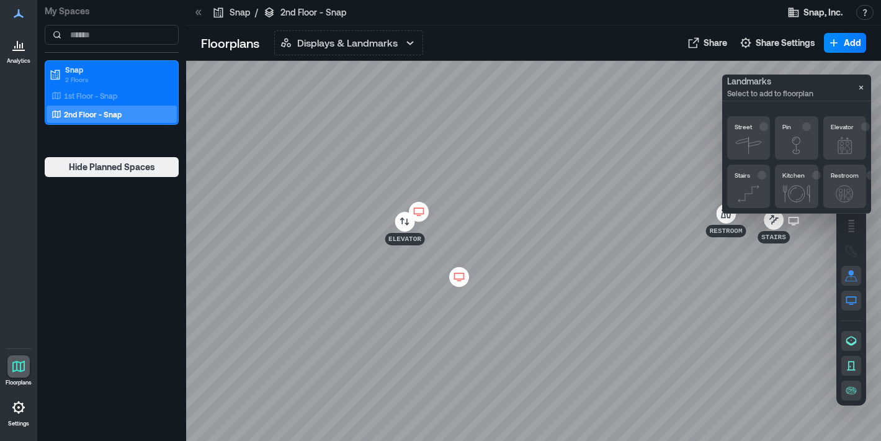
click at [794, 240] on div at bounding box center [533, 251] width 695 height 380
click at [798, 235] on icon at bounding box center [794, 239] width 12 height 8
click at [865, 88] on icon "Close" at bounding box center [861, 88] width 10 height 10
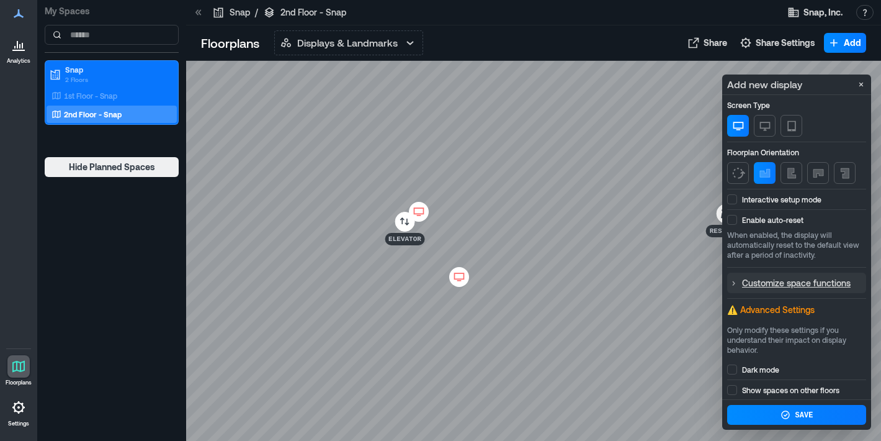
scroll to position [66, 0]
click at [676, 199] on div at bounding box center [533, 251] width 695 height 380
click at [693, 222] on div at bounding box center [533, 251] width 695 height 380
click at [863, 84] on icon "Close" at bounding box center [861, 84] width 10 height 10
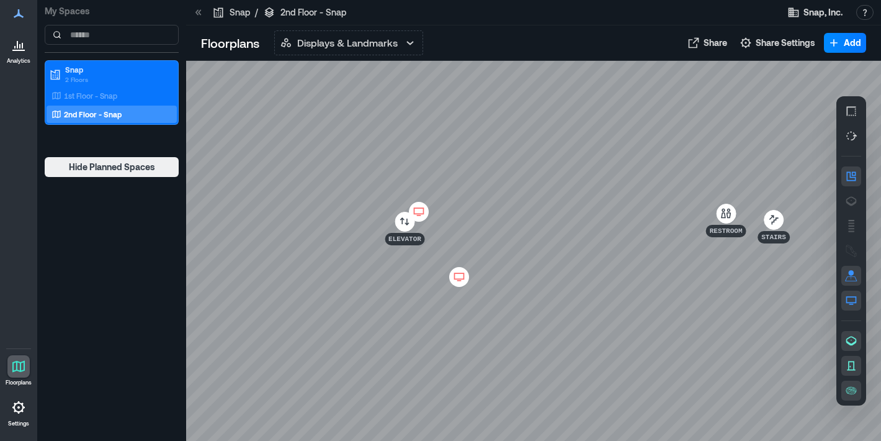
scroll to position [0, 0]
click at [854, 177] on icon "button" at bounding box center [851, 176] width 12 height 12
click at [855, 176] on icon "button" at bounding box center [851, 176] width 9 height 9
click at [850, 385] on icon "button" at bounding box center [851, 390] width 12 height 12
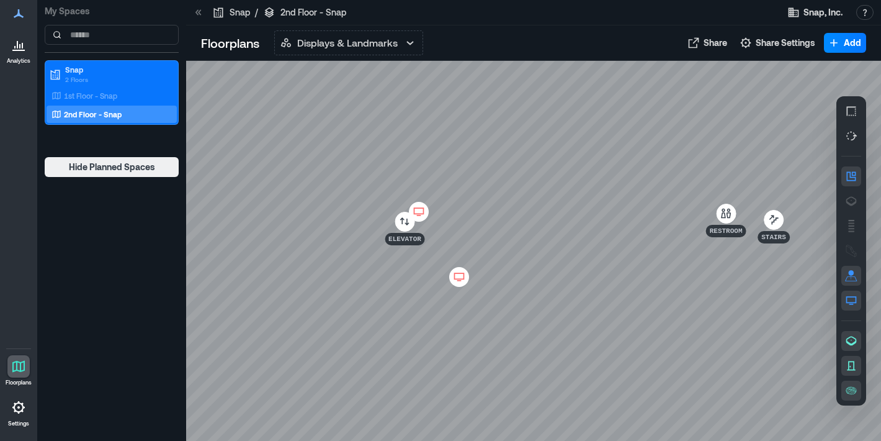
drag, startPoint x: 850, startPoint y: 385, endPoint x: 742, endPoint y: 367, distance: 109.6
click at [742, 367] on div "Elevator Stairs Restroom" at bounding box center [533, 251] width 695 height 380
click at [853, 343] on icon "button" at bounding box center [852, 340] width 11 height 9
click at [848, 368] on icon "button" at bounding box center [851, 365] width 8 height 9
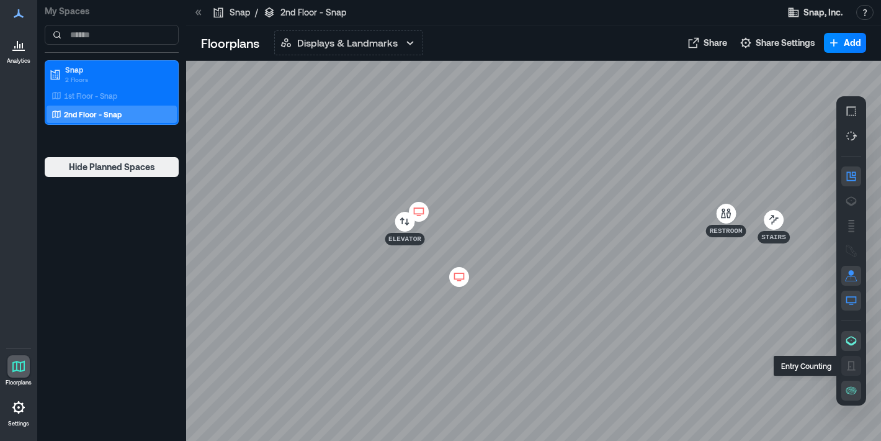
click at [848, 368] on icon "button" at bounding box center [851, 365] width 8 height 9
click at [631, 299] on div at bounding box center [533, 251] width 695 height 380
click at [563, 299] on div at bounding box center [533, 251] width 695 height 380
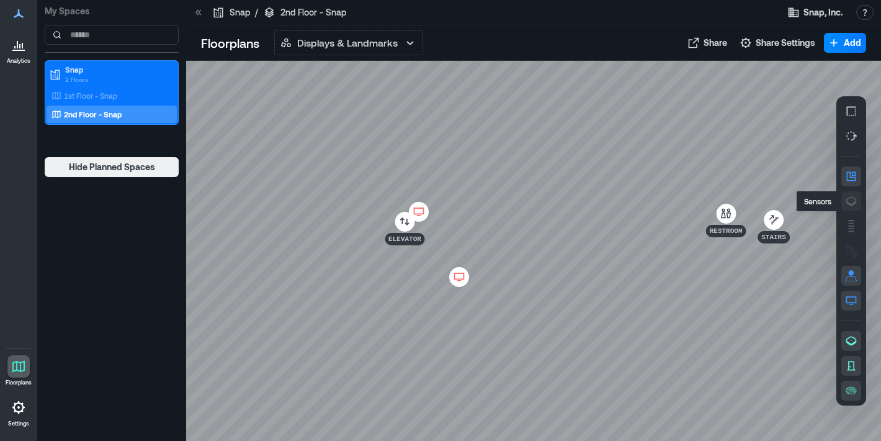
click at [845, 205] on button "button" at bounding box center [852, 201] width 20 height 20
click at [853, 222] on icon "button" at bounding box center [851, 226] width 12 height 12
click at [847, 245] on icon "button" at bounding box center [852, 251] width 10 height 12
click at [626, 182] on div at bounding box center [533, 251] width 695 height 380
click at [677, 290] on div at bounding box center [533, 251] width 695 height 380
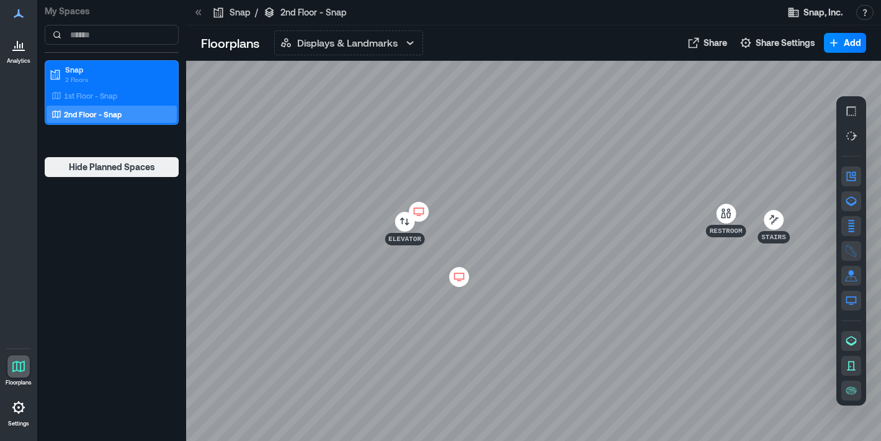
click at [682, 356] on div at bounding box center [533, 251] width 695 height 380
click at [832, 414] on div at bounding box center [533, 251] width 695 height 380
click at [622, 357] on div at bounding box center [533, 251] width 695 height 380
click at [673, 338] on div at bounding box center [533, 251] width 695 height 380
click at [626, 285] on div at bounding box center [533, 251] width 695 height 380
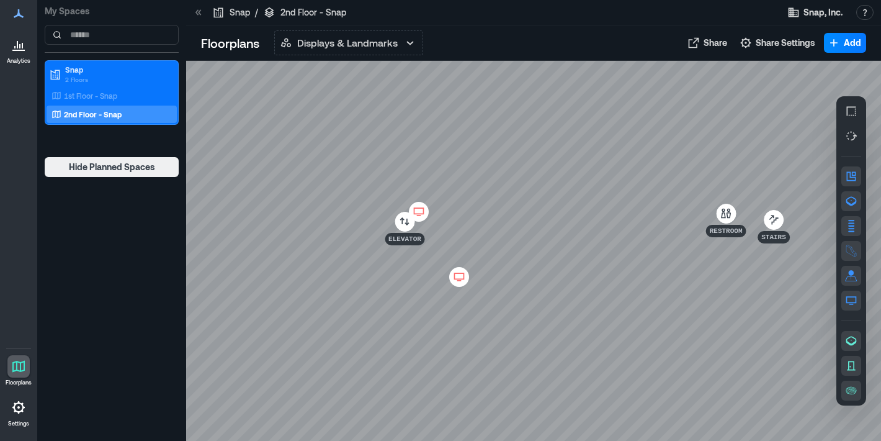
click at [615, 261] on div at bounding box center [533, 251] width 695 height 380
click at [579, 267] on div at bounding box center [533, 251] width 695 height 380
click at [580, 318] on div at bounding box center [533, 251] width 695 height 380
click at [848, 178] on icon "button" at bounding box center [851, 176] width 12 height 12
click at [847, 180] on icon "button" at bounding box center [851, 176] width 9 height 9
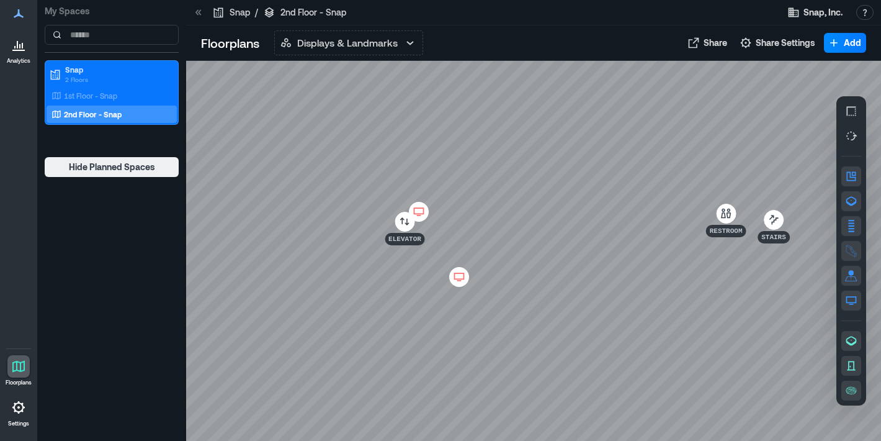
click at [778, 188] on div at bounding box center [533, 251] width 695 height 380
click at [778, 166] on div at bounding box center [533, 251] width 695 height 380
click at [819, 101] on div at bounding box center [533, 251] width 695 height 380
click at [143, 95] on div "1st Floor - Snap" at bounding box center [109, 95] width 120 height 12
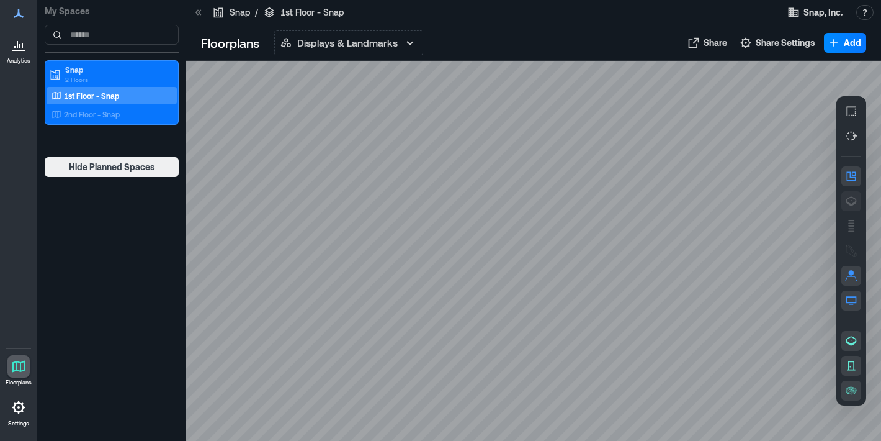
click at [846, 198] on icon "button" at bounding box center [851, 201] width 12 height 12
click at [853, 218] on button "button" at bounding box center [852, 226] width 20 height 20
click at [853, 256] on icon "button" at bounding box center [851, 251] width 12 height 12
click at [695, 405] on div at bounding box center [533, 251] width 695 height 380
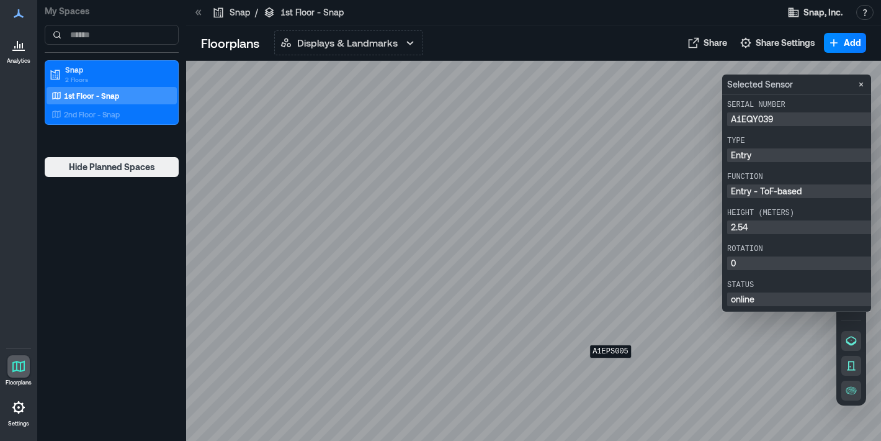
click at [611, 366] on div at bounding box center [533, 251] width 695 height 380
click at [436, 372] on div at bounding box center [533, 251] width 695 height 380
click at [434, 367] on div at bounding box center [533, 251] width 695 height 380
click at [429, 369] on div at bounding box center [533, 251] width 695 height 380
click at [428, 366] on div at bounding box center [533, 251] width 695 height 380
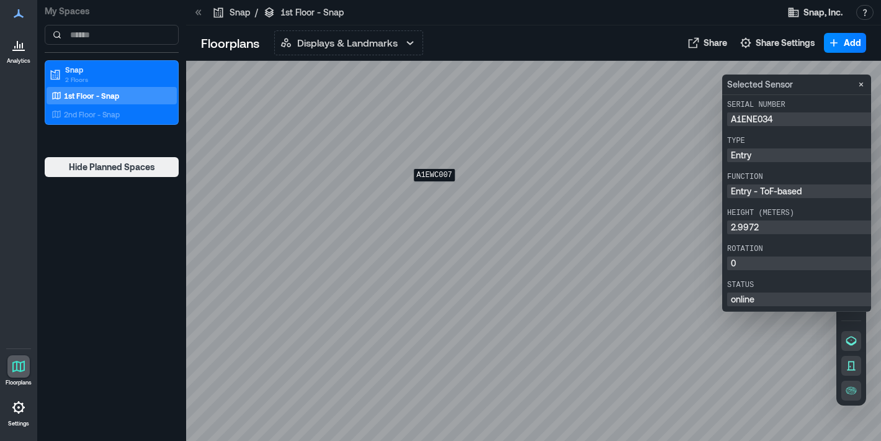
click at [434, 190] on div at bounding box center [533, 251] width 695 height 380
click at [428, 191] on div at bounding box center [533, 251] width 695 height 380
click at [414, 156] on div at bounding box center [533, 251] width 695 height 380
click at [318, 94] on div at bounding box center [533, 251] width 695 height 380
click at [313, 94] on div at bounding box center [533, 251] width 695 height 380
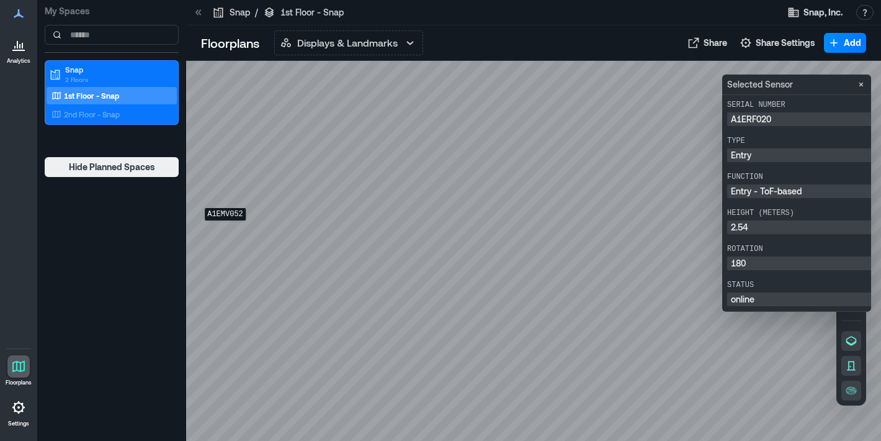
click at [225, 229] on div at bounding box center [533, 251] width 695 height 380
click at [498, 242] on div at bounding box center [533, 251] width 695 height 380
click at [92, 115] on p "2nd Floor - Snap" at bounding box center [92, 114] width 56 height 10
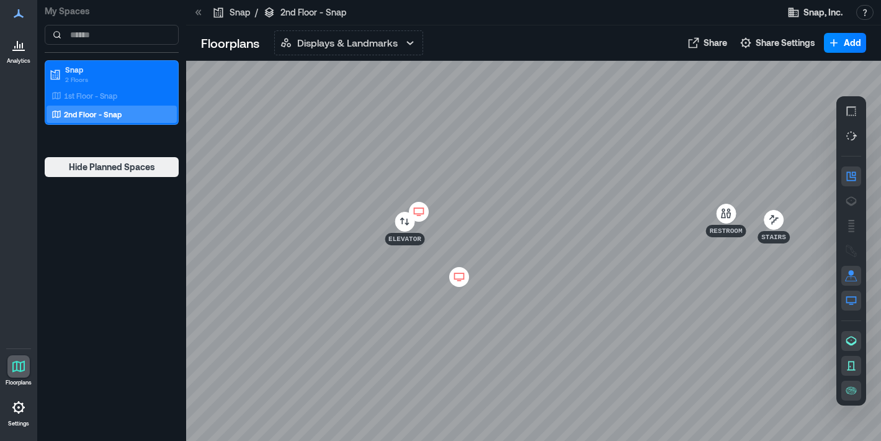
click at [492, 356] on div at bounding box center [533, 251] width 695 height 380
click at [516, 361] on div at bounding box center [533, 251] width 695 height 380
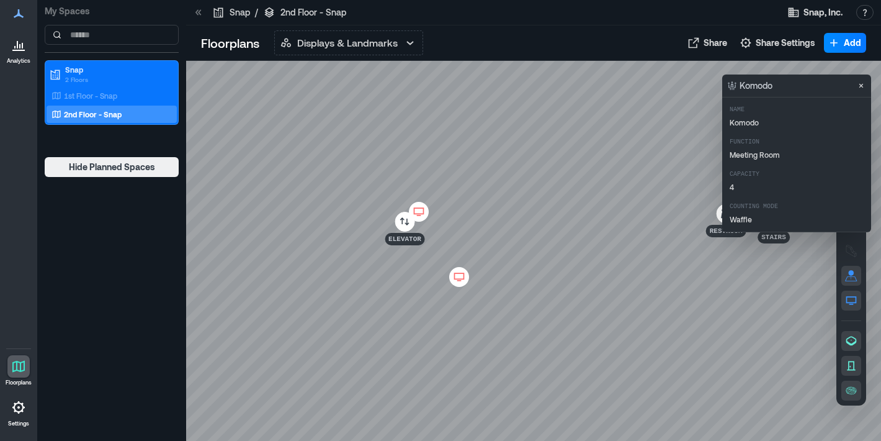
click at [621, 243] on div at bounding box center [533, 251] width 695 height 380
click at [496, 374] on div at bounding box center [533, 251] width 695 height 380
click at [469, 362] on div at bounding box center [533, 251] width 695 height 380
click at [855, 94] on div "Komodo" at bounding box center [796, 85] width 149 height 22
click at [863, 86] on icon "Close" at bounding box center [861, 86] width 10 height 10
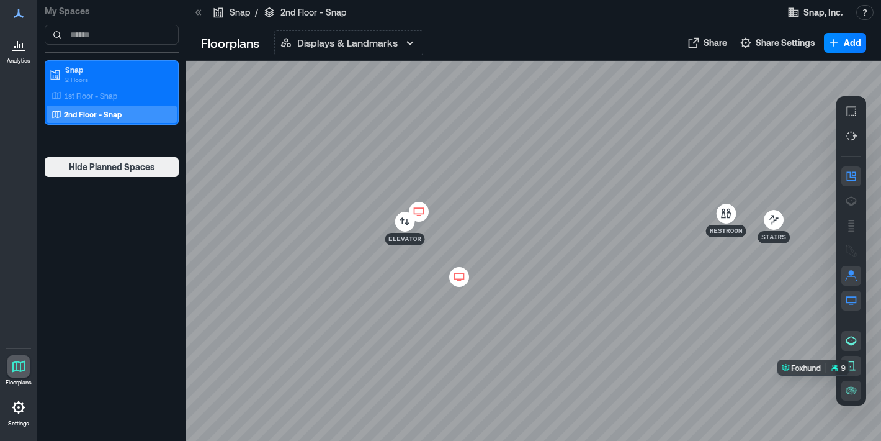
click at [822, 390] on div at bounding box center [533, 251] width 695 height 380
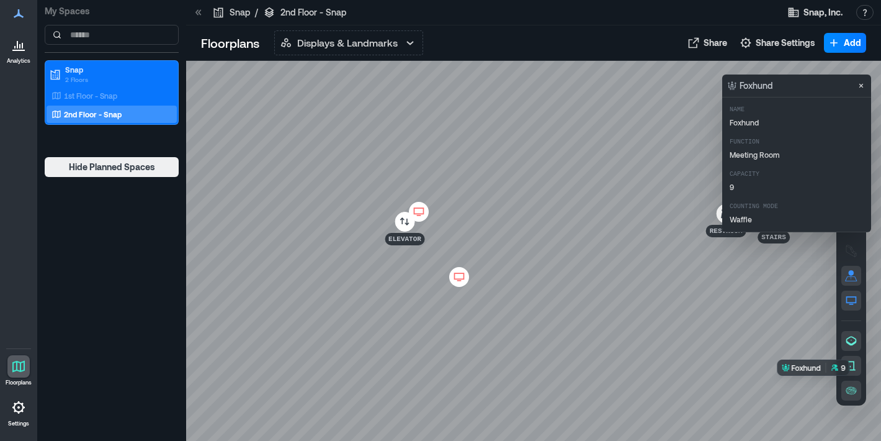
click at [826, 389] on div at bounding box center [533, 251] width 695 height 380
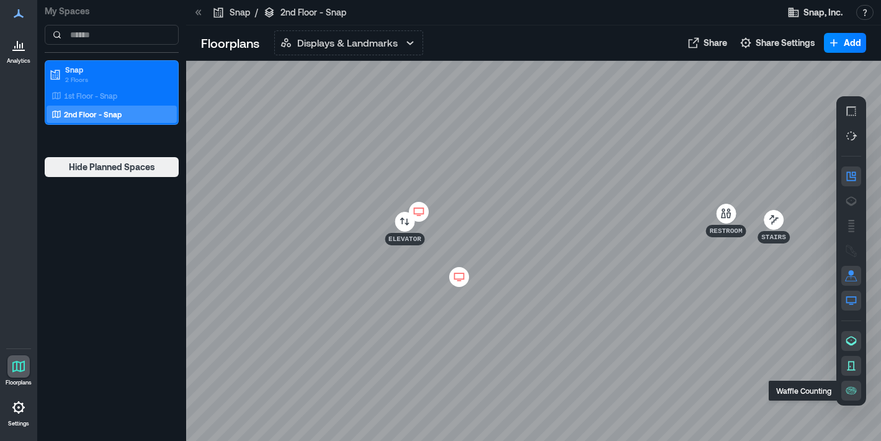
click at [853, 389] on icon "button" at bounding box center [851, 390] width 12 height 12
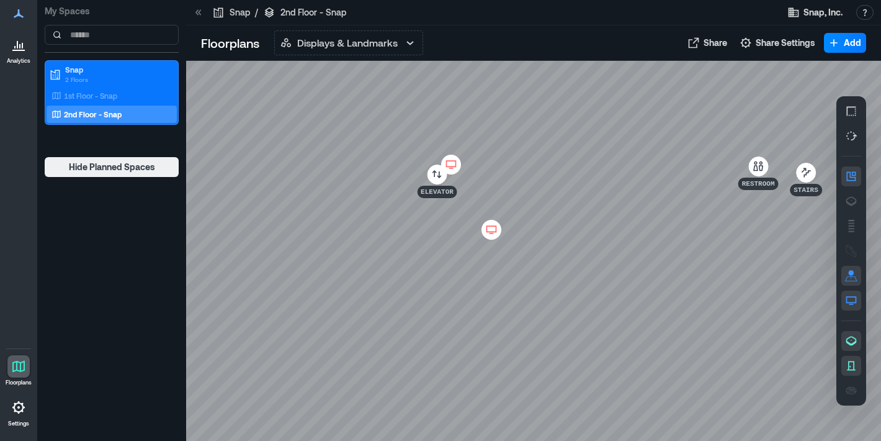
drag, startPoint x: 686, startPoint y: 295, endPoint x: 727, endPoint y: 233, distance: 73.8
click at [727, 233] on div at bounding box center [533, 251] width 695 height 380
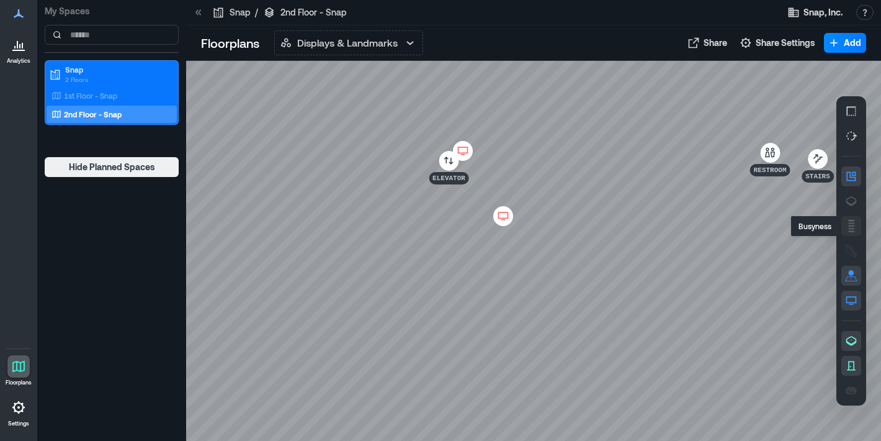
click at [851, 227] on icon "button" at bounding box center [851, 226] width 12 height 12
click at [850, 204] on icon "button" at bounding box center [852, 201] width 11 height 9
click at [848, 109] on icon "button" at bounding box center [851, 111] width 12 height 12
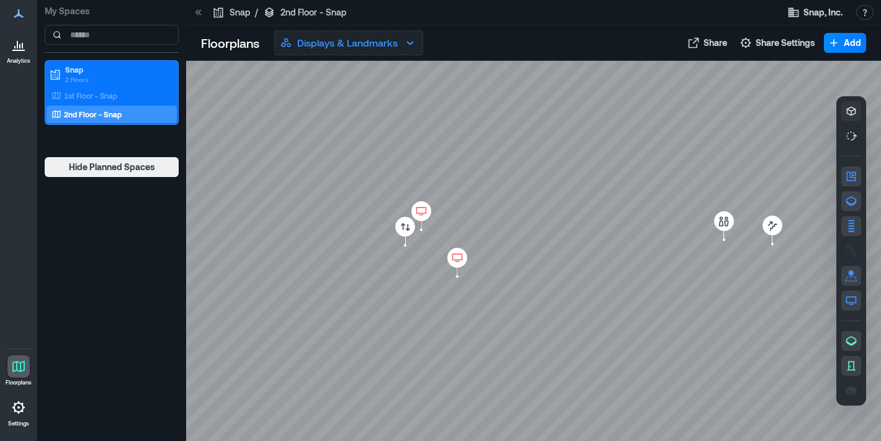
click at [347, 47] on p "Displays & Landmarks" at bounding box center [347, 42] width 101 height 15
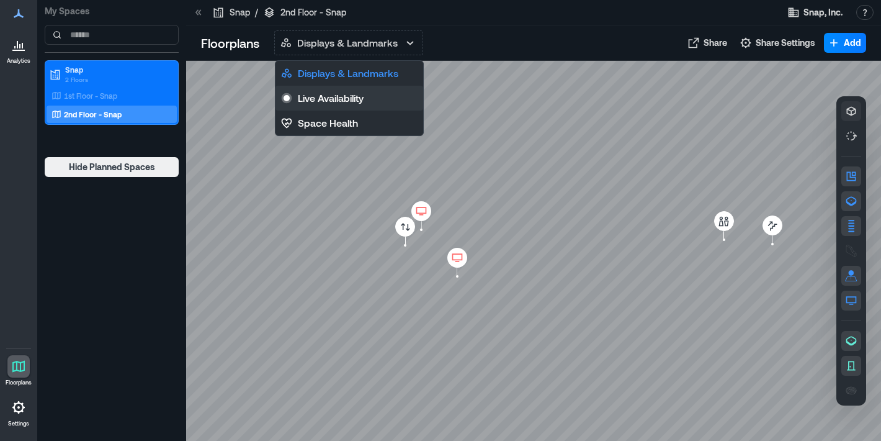
click at [342, 99] on p "Live Availability" at bounding box center [331, 98] width 66 height 15
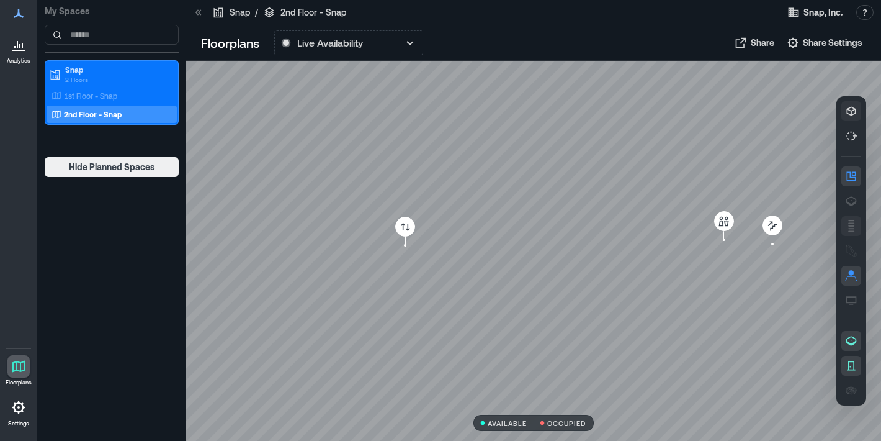
click at [850, 226] on rect "button" at bounding box center [851, 225] width 6 height 1
click at [848, 204] on icon "button" at bounding box center [851, 201] width 12 height 12
click at [852, 299] on icon "button" at bounding box center [851, 300] width 12 height 12
click at [856, 248] on icon "button" at bounding box center [851, 251] width 12 height 12
click at [856, 112] on icon "button" at bounding box center [851, 111] width 12 height 12
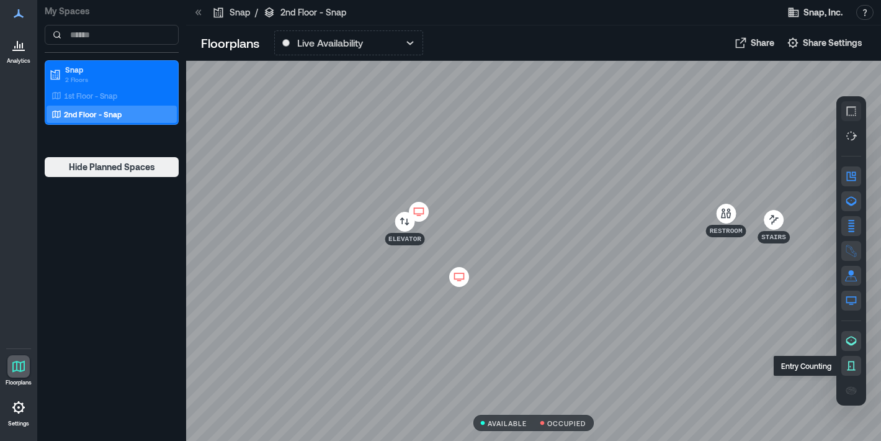
click at [848, 358] on button "button" at bounding box center [852, 366] width 20 height 20
click at [853, 345] on icon "button" at bounding box center [851, 341] width 12 height 12
click at [742, 306] on div at bounding box center [533, 251] width 695 height 380
click at [850, 279] on icon "button" at bounding box center [851, 275] width 12 height 12
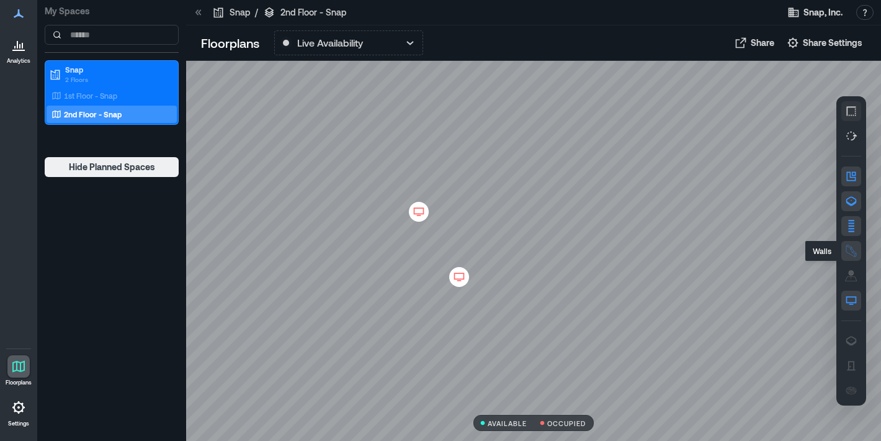
click at [853, 251] on icon "button" at bounding box center [853, 251] width 2 height 1
click at [853, 228] on rect "button" at bounding box center [851, 228] width 6 height 1
click at [850, 202] on icon "button" at bounding box center [851, 201] width 12 height 12
click at [851, 180] on icon "button" at bounding box center [851, 176] width 9 height 9
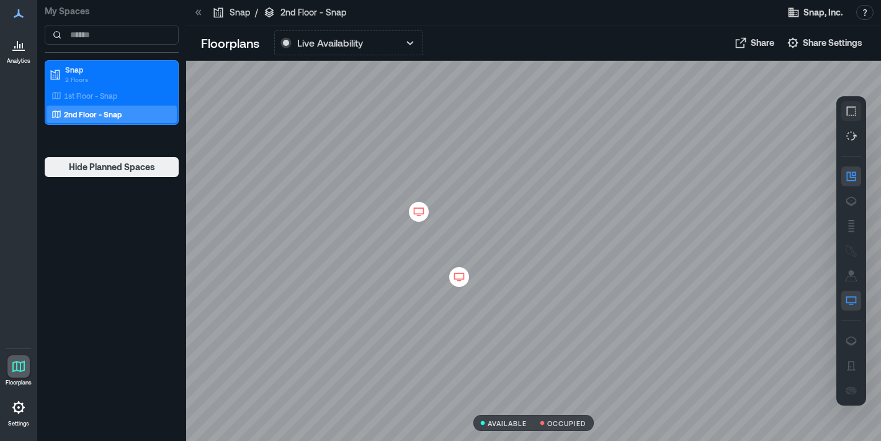
click at [114, 115] on p "2nd Floor - Snap" at bounding box center [93, 114] width 58 height 10
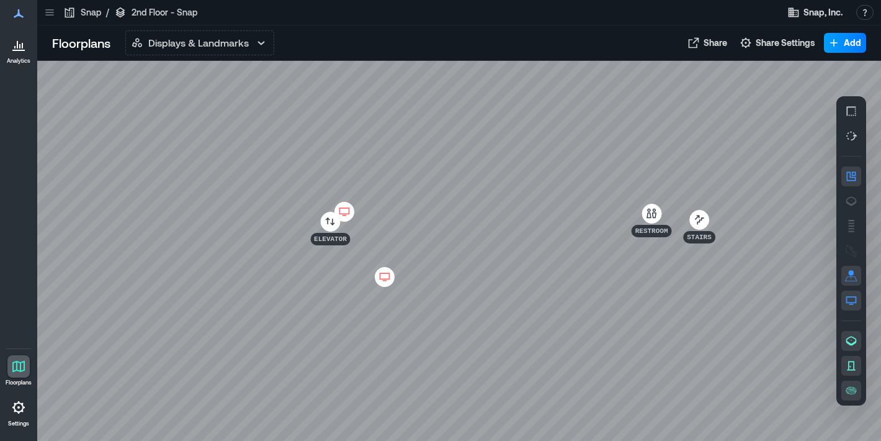
click at [845, 47] on span "Add" at bounding box center [852, 43] width 17 height 12
click at [844, 93] on button "Add a Landmark" at bounding box center [827, 91] width 73 height 20
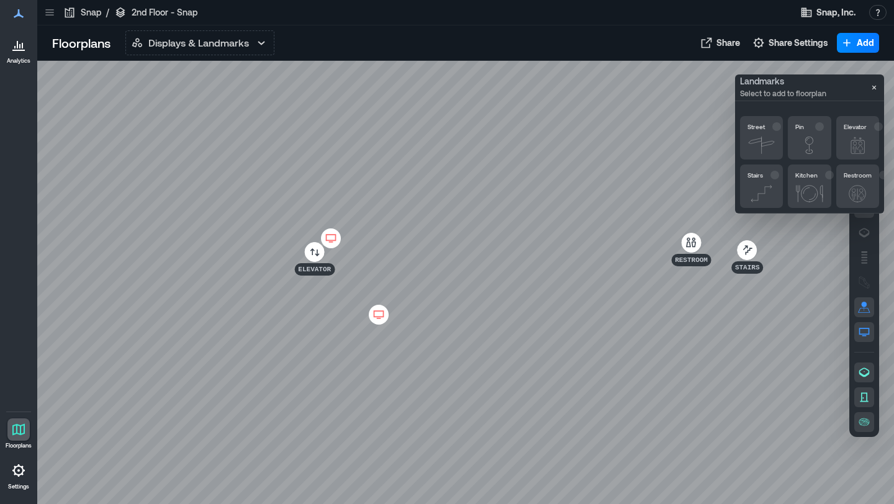
click at [802, 79] on p "Landmarks" at bounding box center [783, 81] width 86 height 9
drag, startPoint x: 813, startPoint y: 148, endPoint x: 506, endPoint y: 347, distance: 365.3
click at [503, 347] on body "Analytics Floorplans Settings My Spaces Snap 2 Floors 1st Floor - Snap 2nd Floo…" at bounding box center [447, 252] width 894 height 504
click at [806, 138] on icon "button" at bounding box center [809, 145] width 12 height 17
click at [813, 158] on button "Pin" at bounding box center [809, 137] width 43 height 43
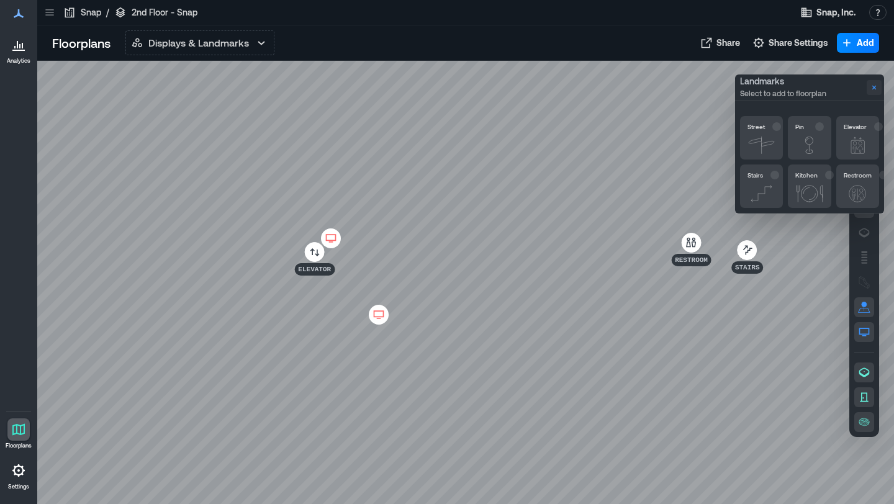
click at [875, 89] on icon "Close" at bounding box center [874, 88] width 10 height 10
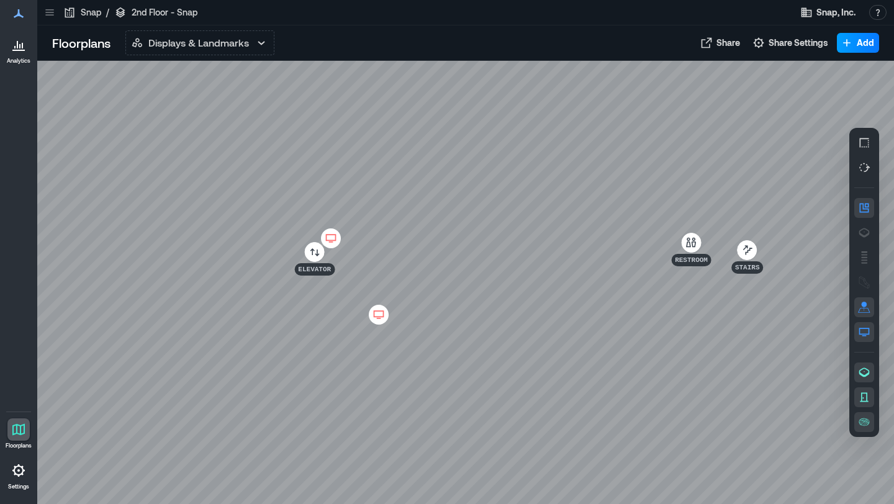
click at [847, 35] on button "Add" at bounding box center [858, 43] width 42 height 20
click at [832, 89] on button "Add a Landmark" at bounding box center [840, 91] width 73 height 20
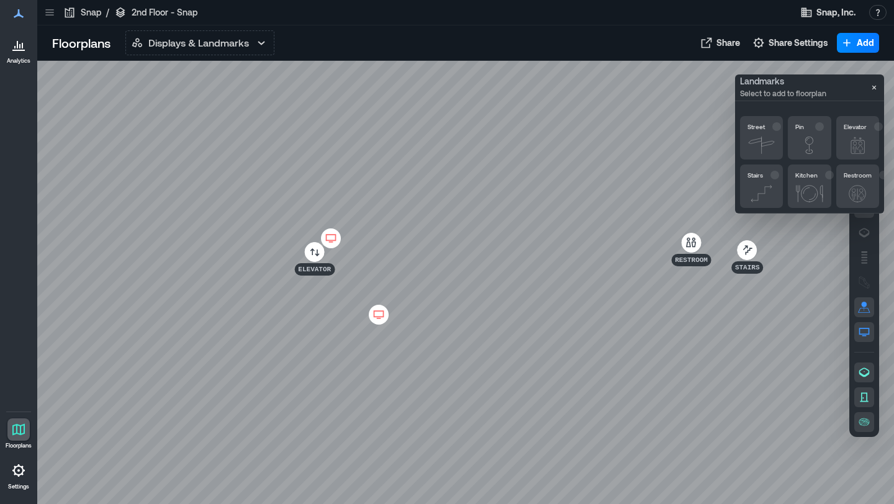
click at [17, 45] on icon at bounding box center [17, 44] width 1 height 7
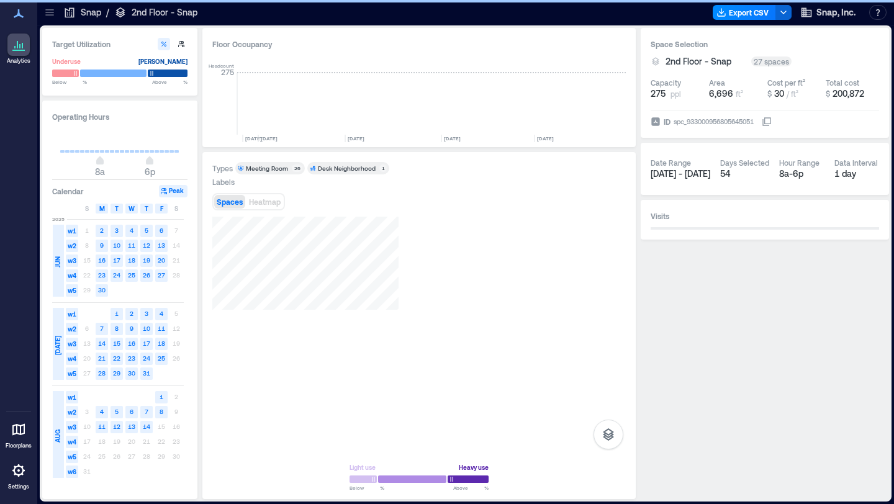
scroll to position [0, 240]
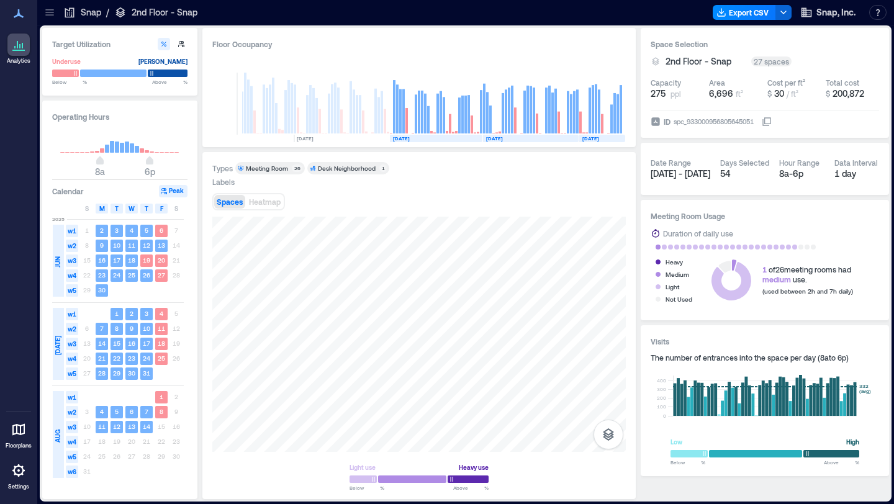
click at [15, 440] on icon at bounding box center [18, 470] width 15 height 15
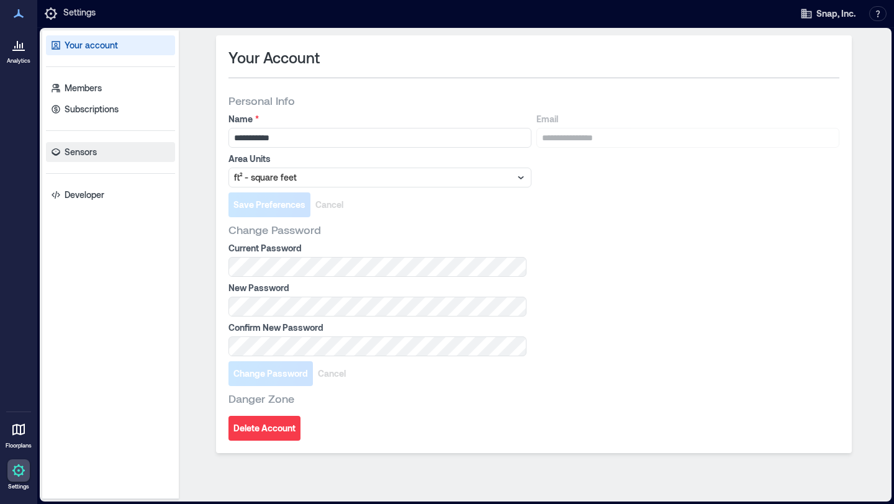
click at [106, 158] on link "Sensors" at bounding box center [110, 152] width 129 height 20
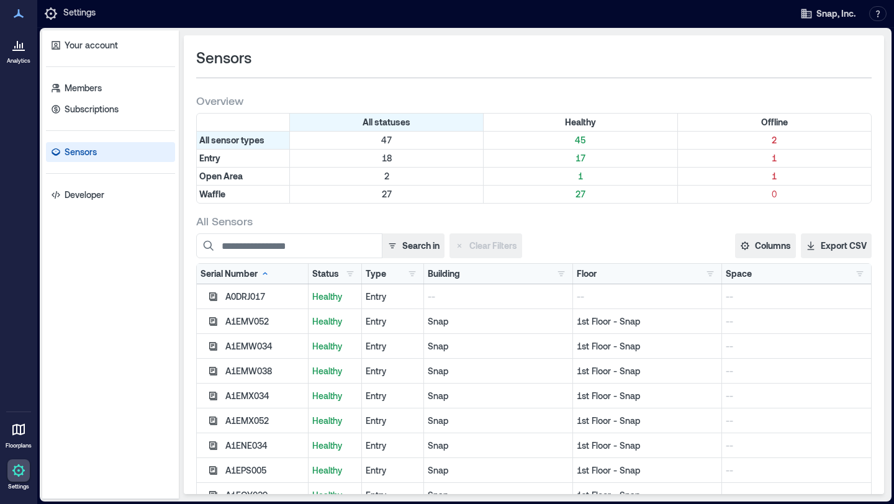
click at [678, 305] on div "--" at bounding box center [647, 296] width 149 height 25
click at [766, 247] on button "Columns" at bounding box center [765, 245] width 61 height 25
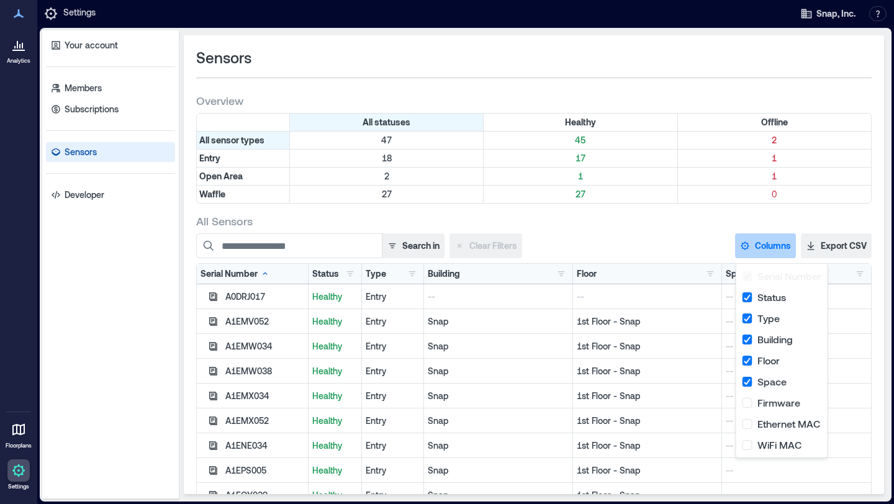
click at [663, 227] on div "All Sensors" at bounding box center [533, 220] width 675 height 15
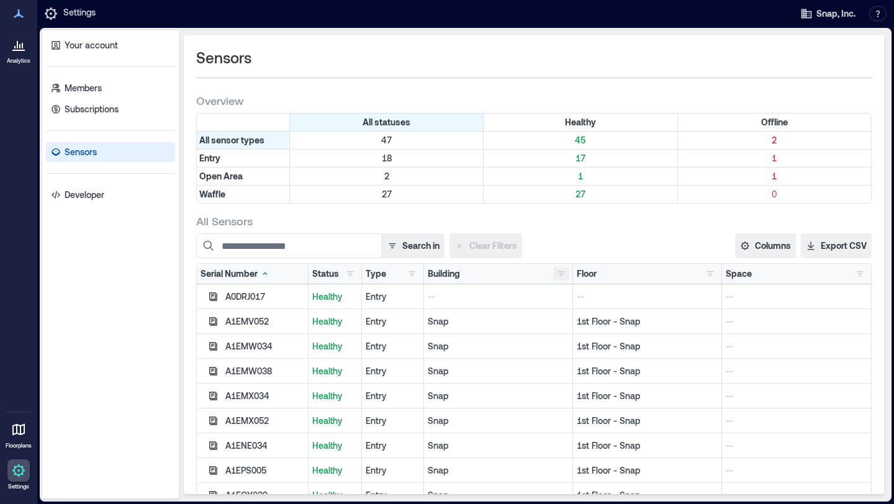
click at [559, 272] on button "button" at bounding box center [561, 273] width 15 height 12
click at [584, 320] on div "Snap 43" at bounding box center [594, 319] width 68 height 12
click at [584, 320] on div "Snap 43" at bounding box center [598, 319] width 77 height 12
click at [584, 320] on div "Snap 43" at bounding box center [594, 319] width 68 height 12
click at [584, 320] on div "Snap 43" at bounding box center [598, 319] width 77 height 12
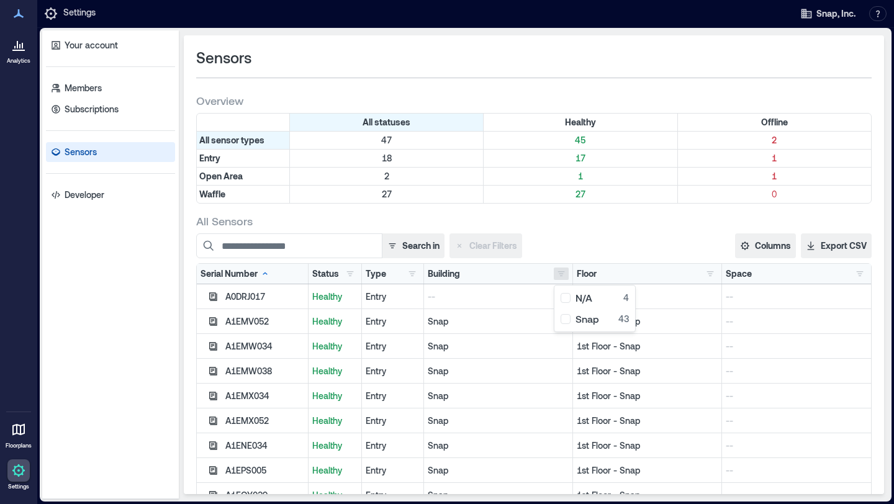
click at [752, 438] on div "--" at bounding box center [796, 445] width 149 height 25
